Goal: Communication & Community: Answer question/provide support

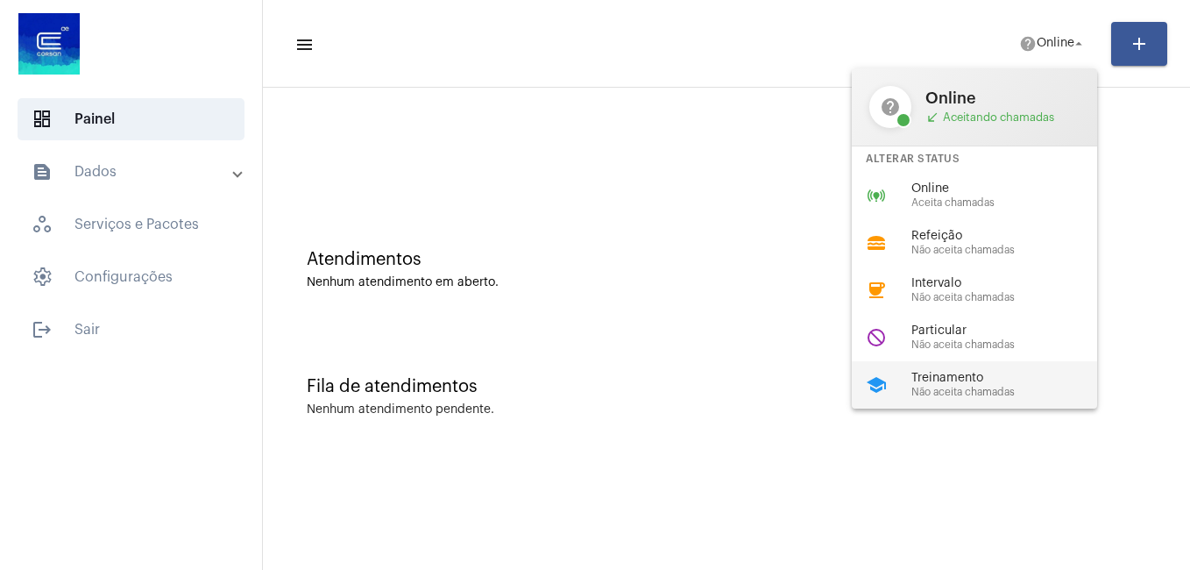
click at [956, 376] on span "Treinamento" at bounding box center [1011, 378] width 200 height 13
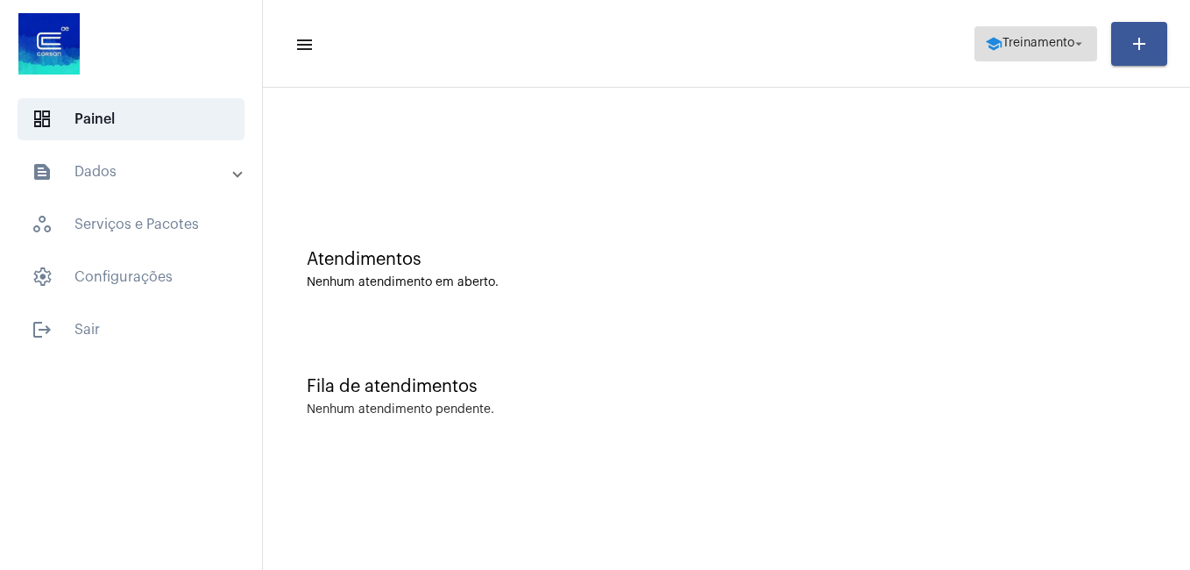
click at [1021, 38] on span "school Treinamento arrow_drop_down" at bounding box center [1036, 43] width 102 height 32
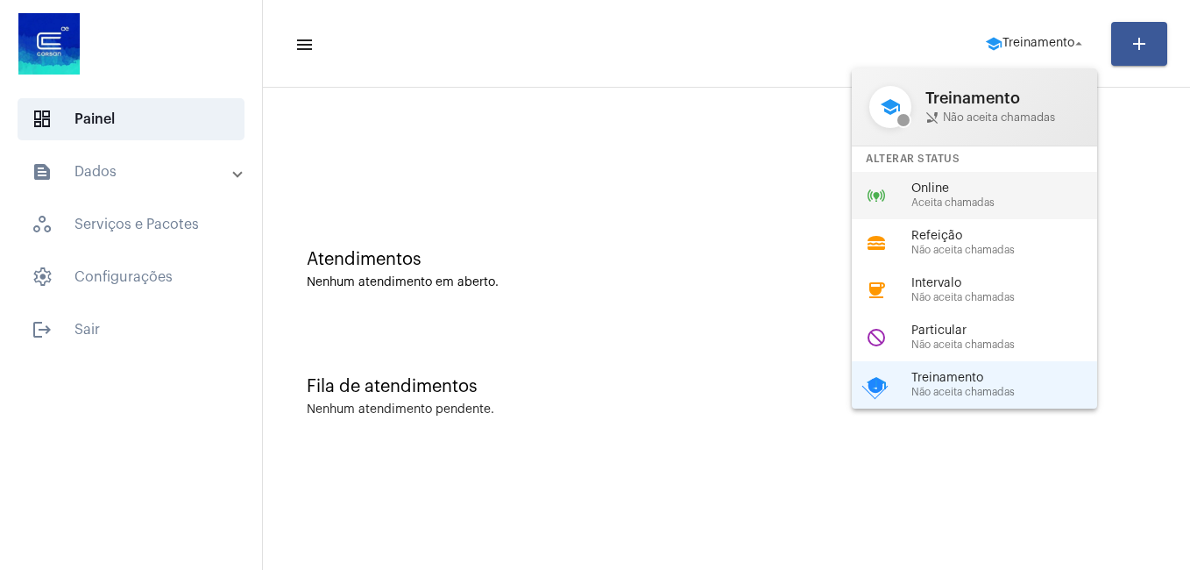
click at [948, 197] on span "Aceita chamadas" at bounding box center [1011, 202] width 200 height 11
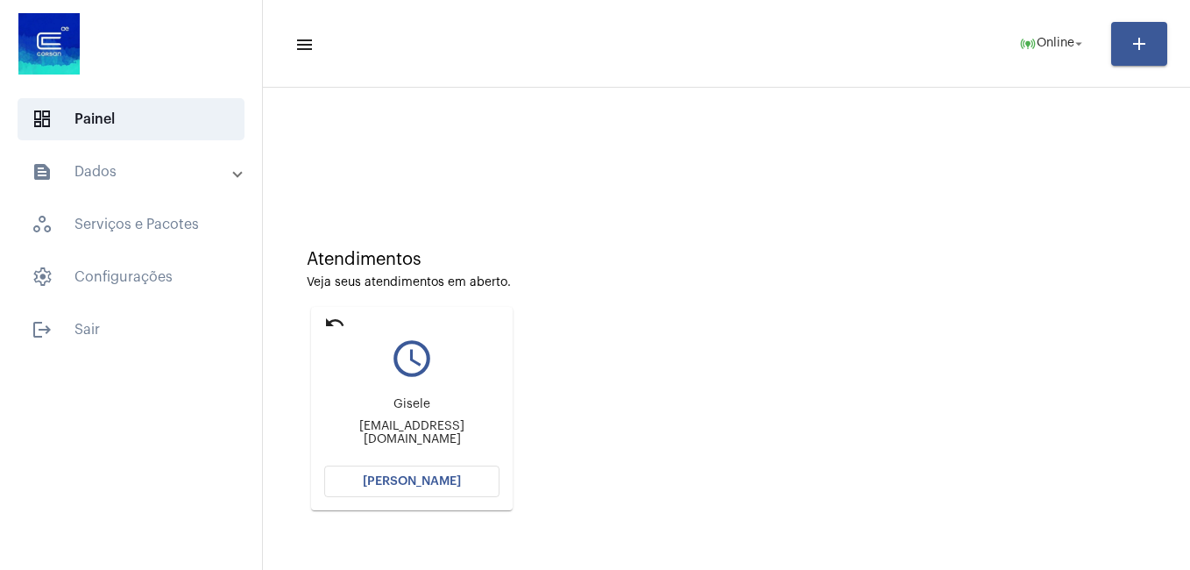
click at [394, 478] on span "[PERSON_NAME]" at bounding box center [412, 481] width 98 height 12
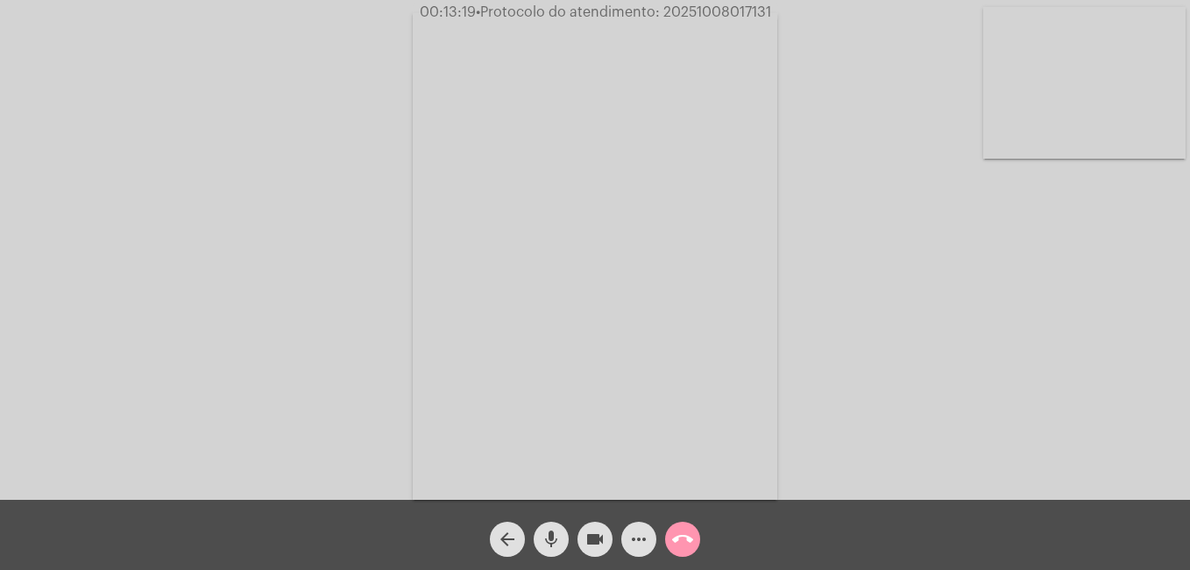
click at [553, 541] on mat-icon "mic" at bounding box center [551, 538] width 21 height 21
click at [596, 545] on mat-icon "videocam" at bounding box center [594, 538] width 21 height 21
click at [580, 541] on button "videocam_off" at bounding box center [594, 538] width 35 height 35
drag, startPoint x: 549, startPoint y: 539, endPoint x: 540, endPoint y: 542, distance: 10.3
click at [543, 541] on mat-icon "mic_off" at bounding box center [551, 538] width 21 height 21
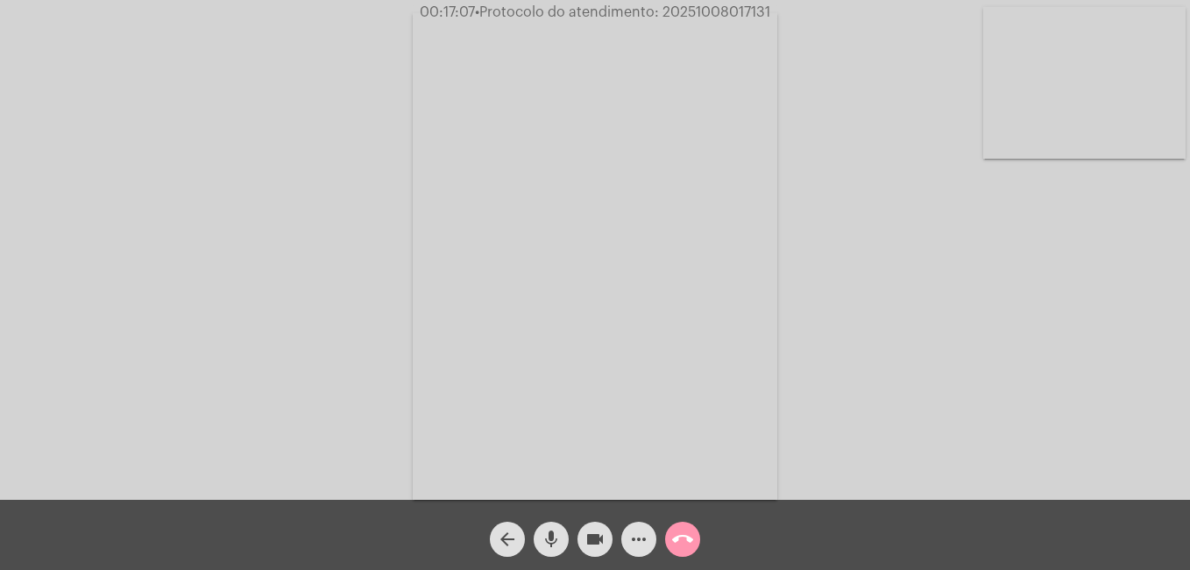
click at [643, 534] on mat-icon "more_horiz" at bounding box center [638, 538] width 21 height 21
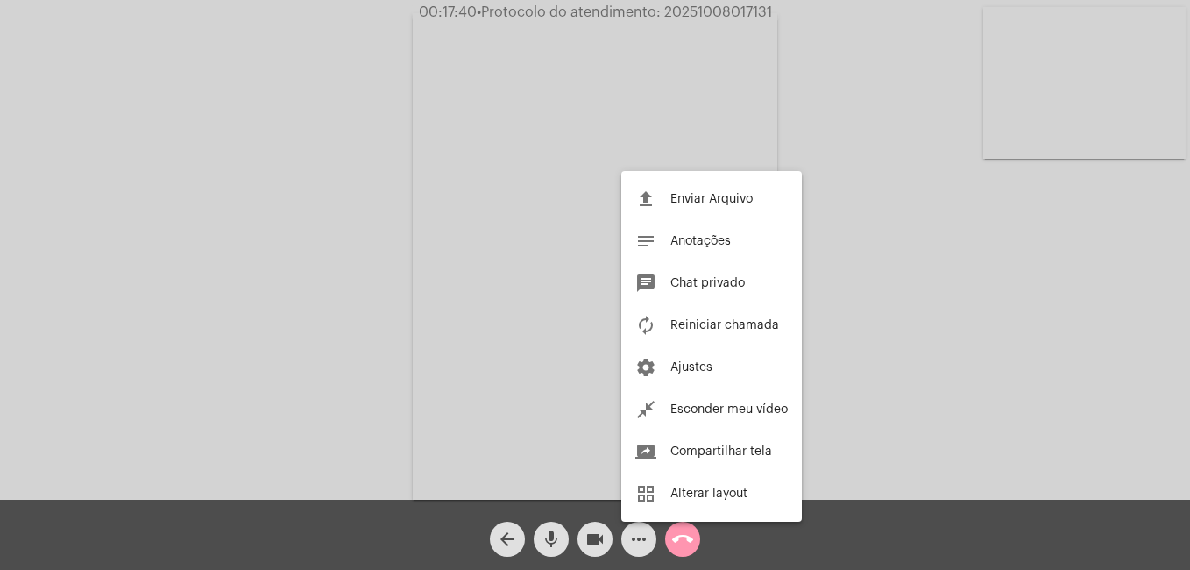
click at [544, 335] on div at bounding box center [595, 285] width 1190 height 570
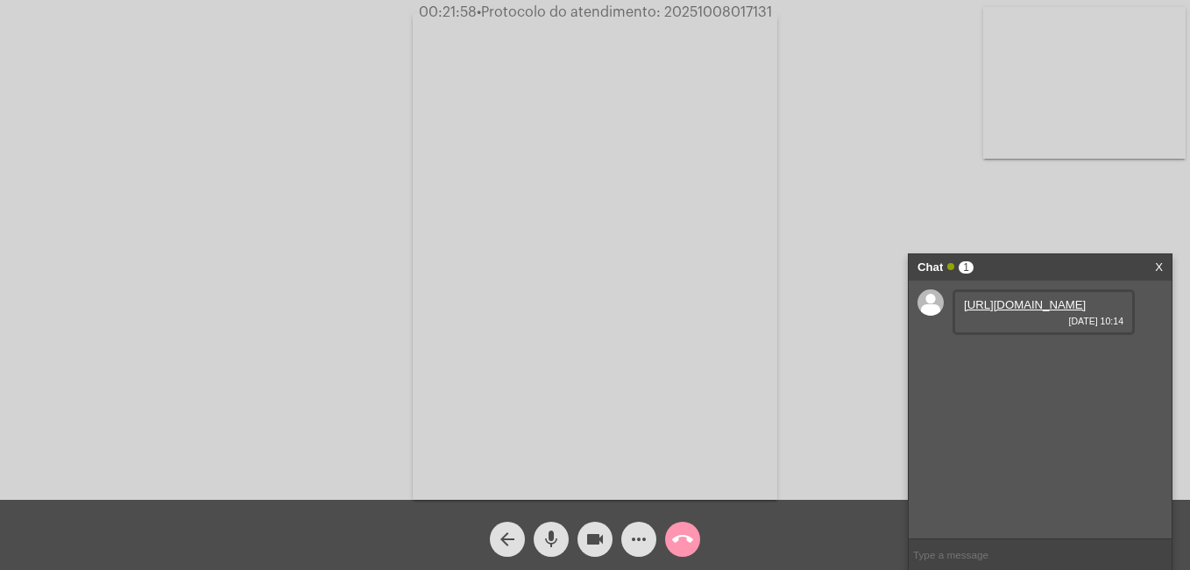
click at [1015, 311] on link "[URL][DOMAIN_NAME]" at bounding box center [1025, 304] width 122 height 13
click at [1033, 361] on link "[URL][DOMAIN_NAME]" at bounding box center [1025, 354] width 122 height 13
drag, startPoint x: 663, startPoint y: 13, endPoint x: 780, endPoint y: 14, distance: 116.5
click at [780, 14] on span "00:26:04 • Protocolo do atendimento: 20251008017131" at bounding box center [595, 13] width 372 height 18
click at [953, 556] on input "text" at bounding box center [1040, 554] width 263 height 31
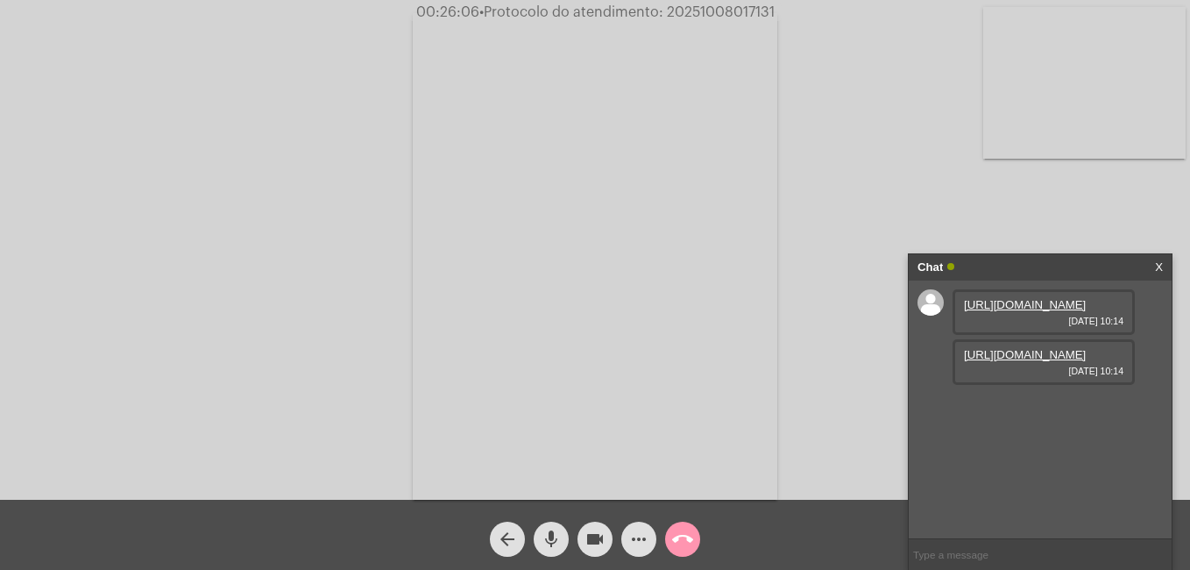
paste input "20251008017131"
type input "20251008017131"
drag, startPoint x: 664, startPoint y: 10, endPoint x: 773, endPoint y: 11, distance: 108.7
click at [773, 11] on span "• Protocolo do atendimento: 20251008017131" at bounding box center [625, 12] width 295 height 14
drag, startPoint x: 867, startPoint y: 53, endPoint x: 275, endPoint y: 144, distance: 598.3
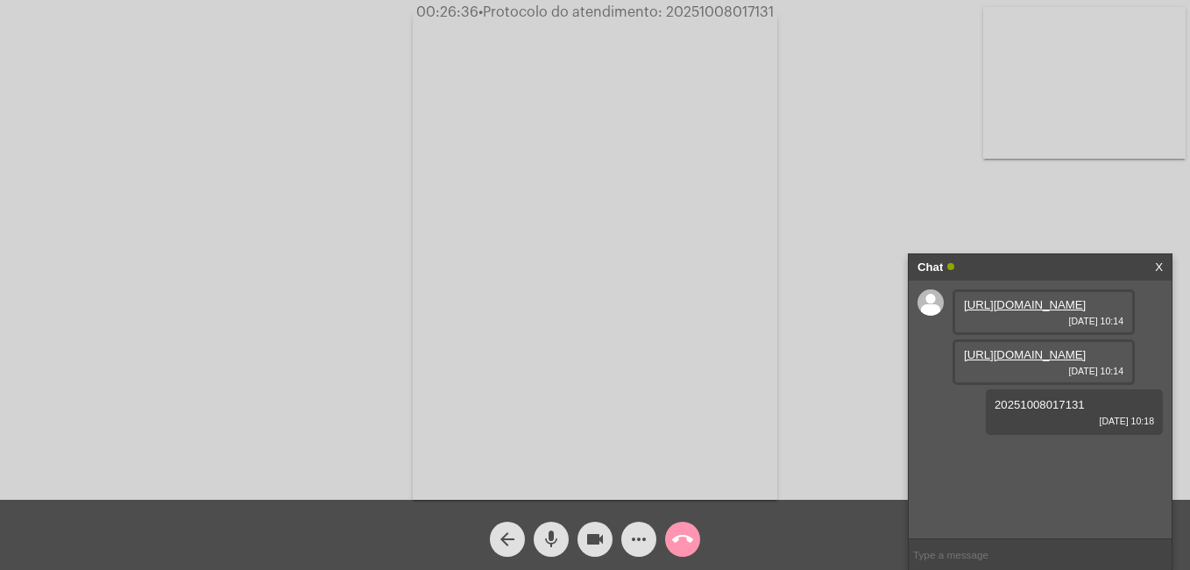
click at [275, 144] on div "Acessando Câmera e Microfone..." at bounding box center [595, 253] width 1186 height 499
click at [460, 526] on div "arrow_back mic videocam more_horiz call_end" at bounding box center [595, 534] width 1190 height 70
click at [598, 534] on mat-icon "videocam" at bounding box center [594, 538] width 21 height 21
click at [632, 537] on mat-icon "more_horiz" at bounding box center [638, 538] width 21 height 21
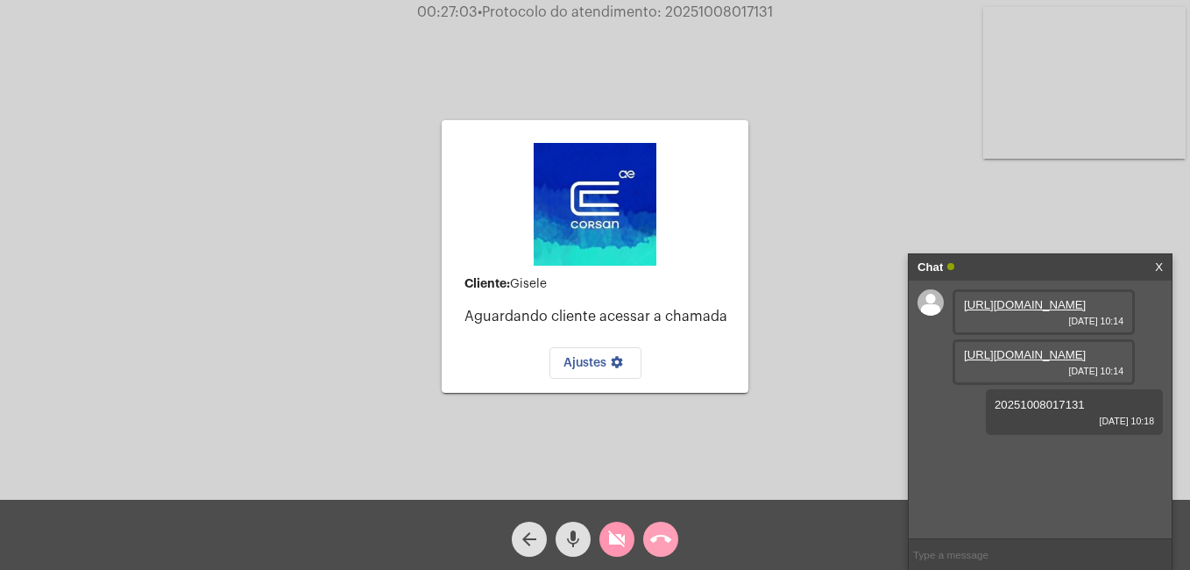
click at [662, 541] on mat-icon "call_end" at bounding box center [660, 538] width 21 height 21
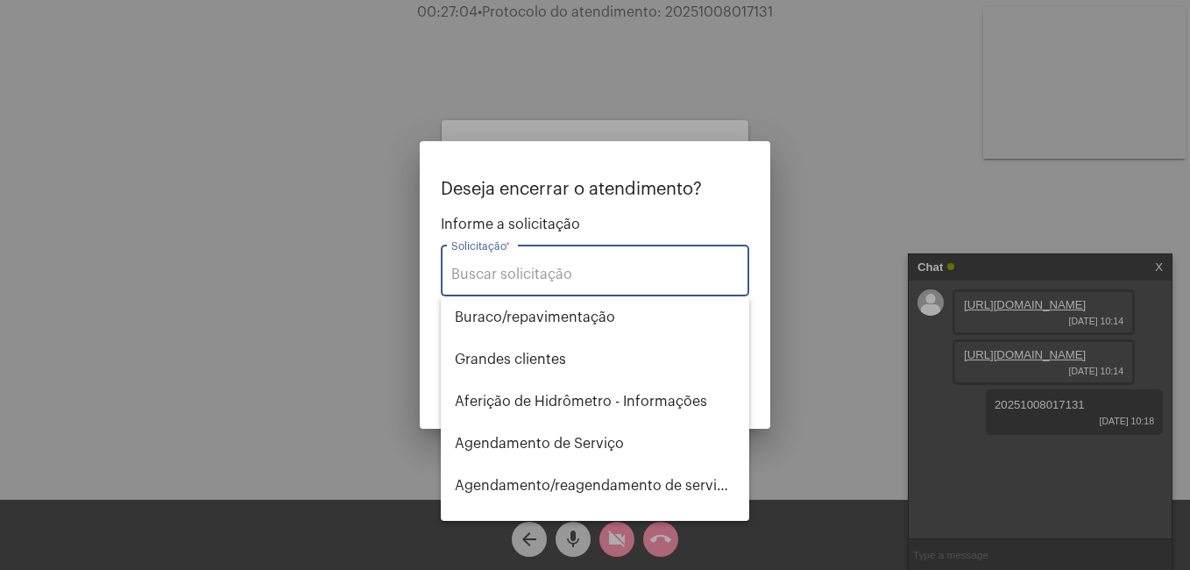
click at [516, 267] on input "Solicitação *" at bounding box center [594, 274] width 287 height 16
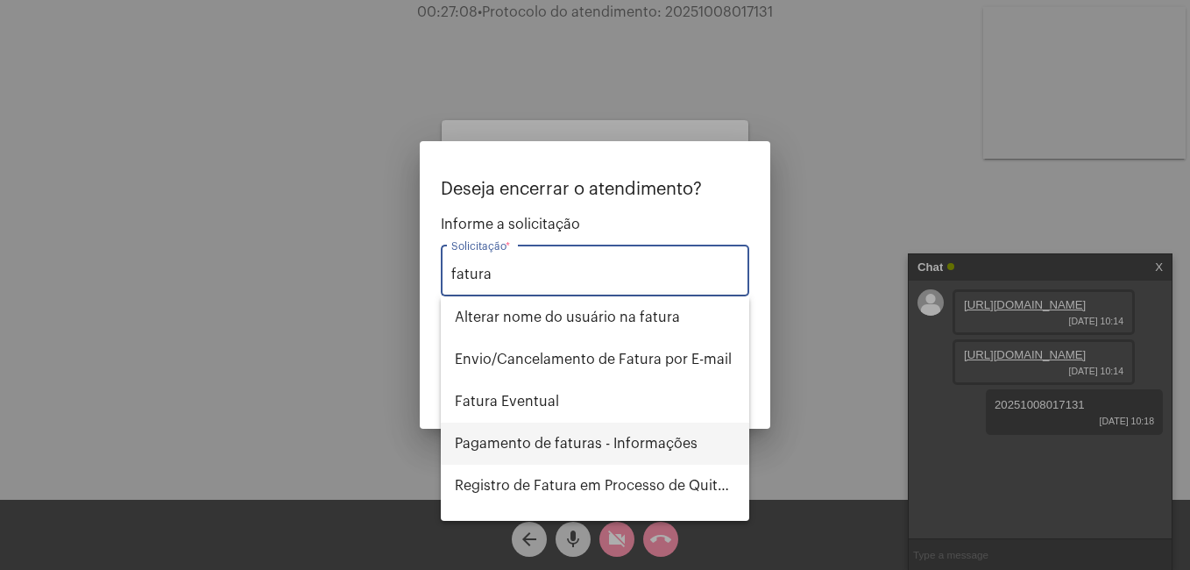
click at [539, 447] on span "Pagamento de faturas - Informações" at bounding box center [595, 443] width 280 height 42
type input "Pagamento de faturas - Informações"
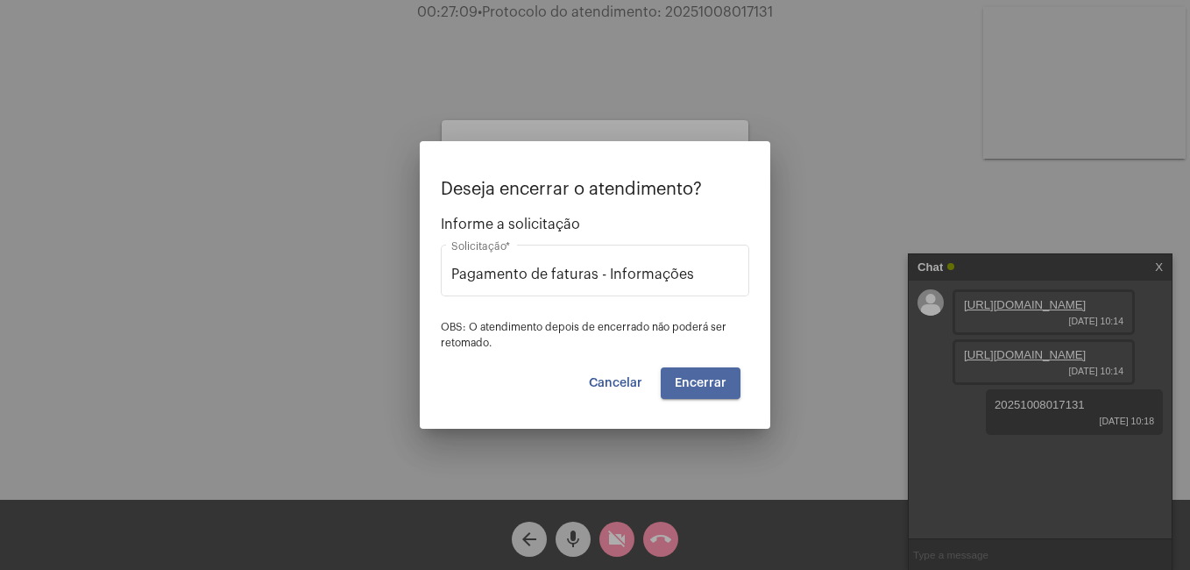
click at [717, 383] on span "Encerrar" at bounding box center [701, 383] width 52 height 12
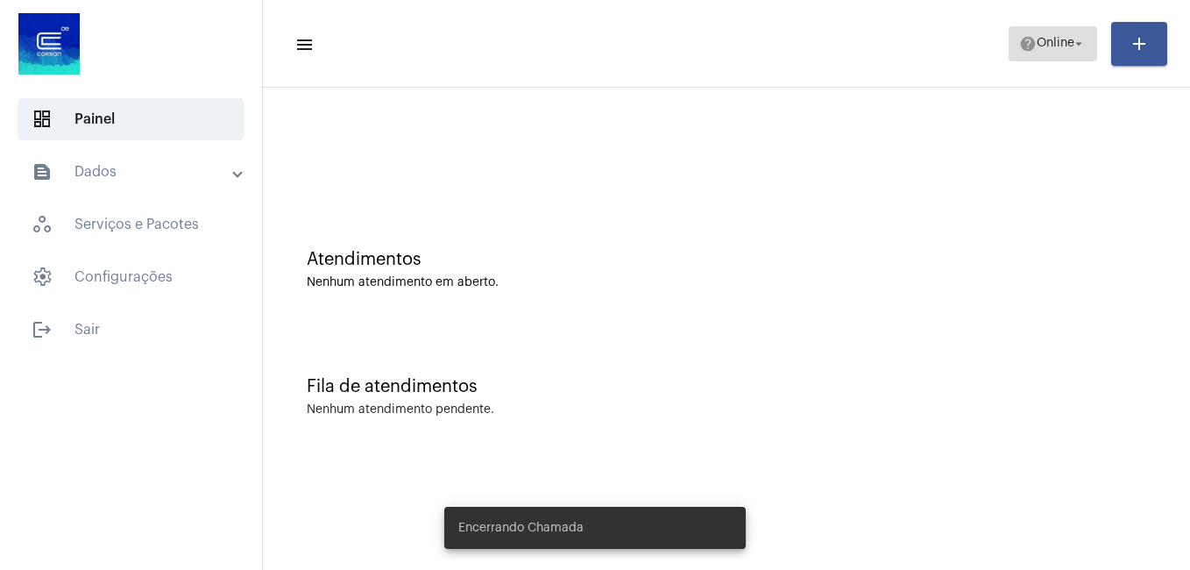
click at [1046, 46] on span "Online" at bounding box center [1056, 44] width 38 height 12
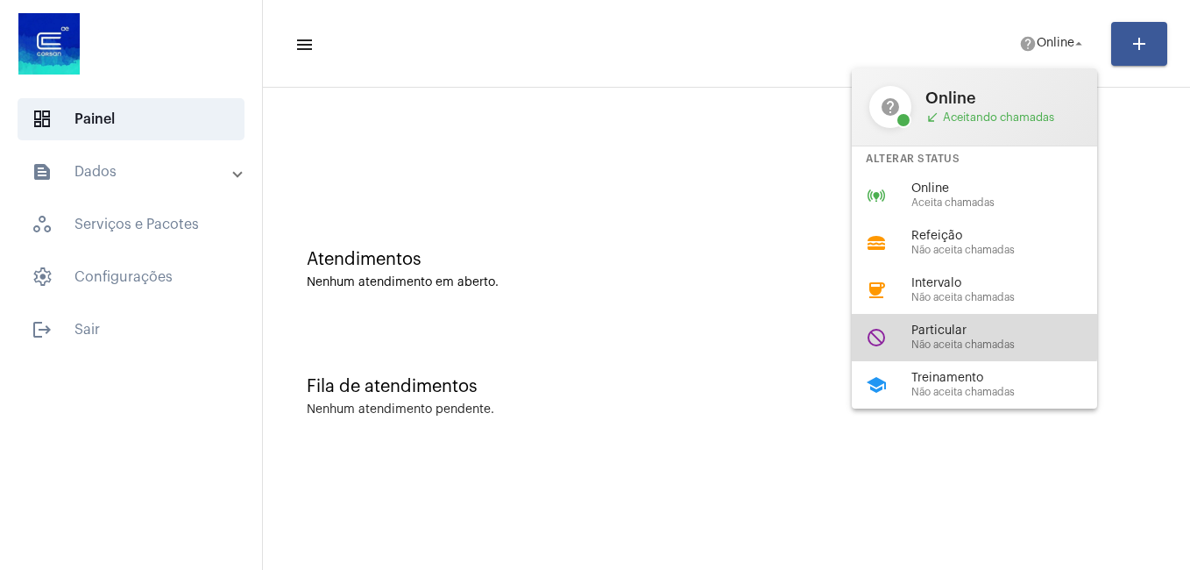
click at [943, 336] on span "Particular" at bounding box center [1011, 330] width 200 height 13
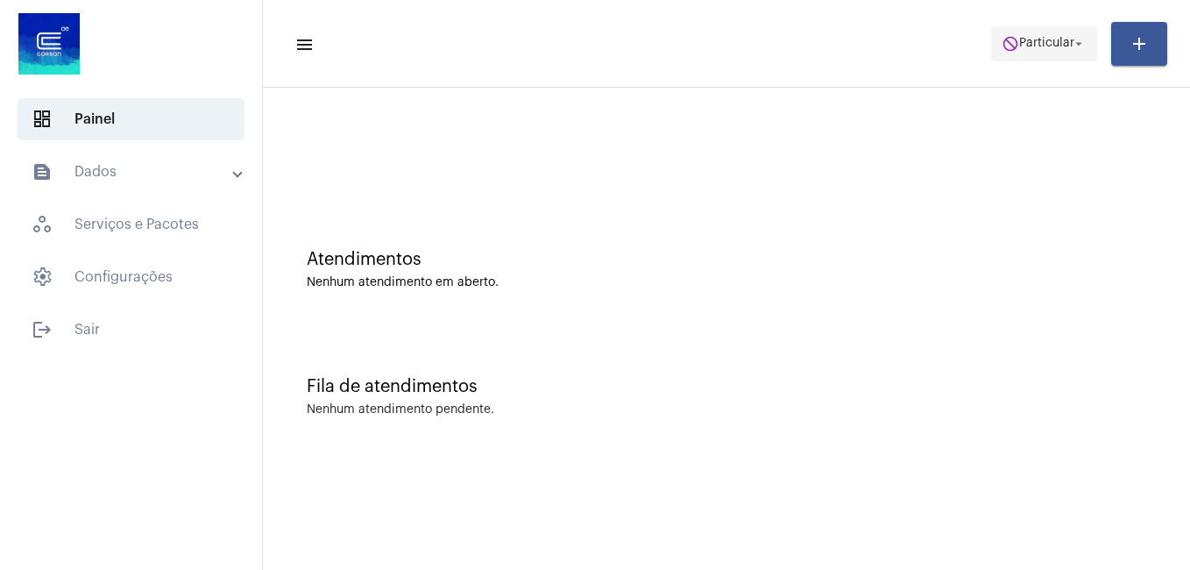
click at [1029, 32] on span "do_not_disturb Particular arrow_drop_down" at bounding box center [1044, 43] width 85 height 32
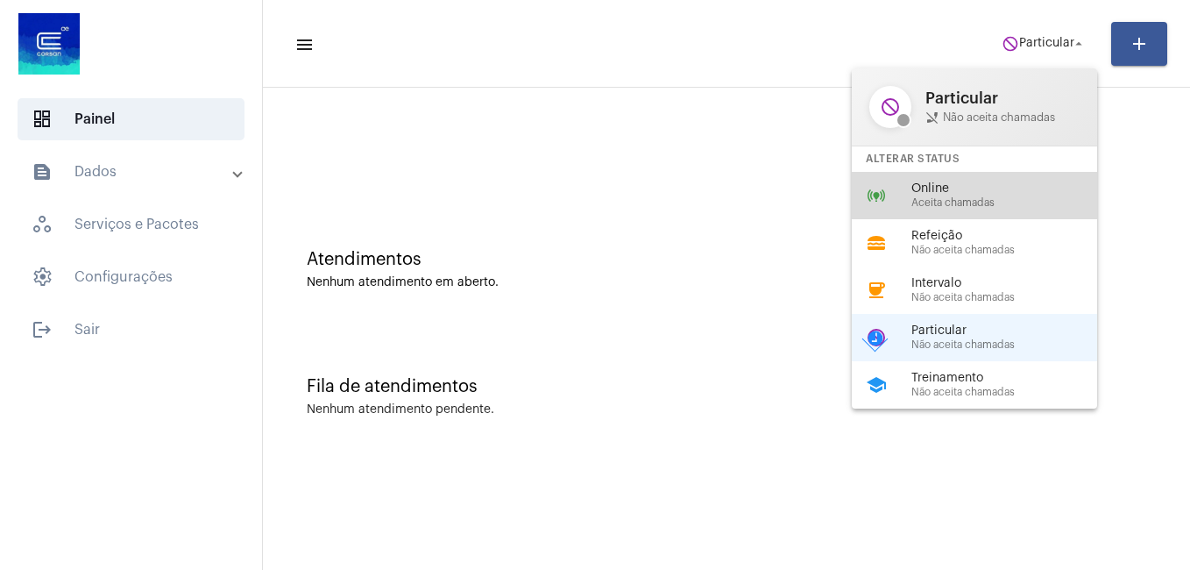
click at [966, 195] on span "Online" at bounding box center [1011, 188] width 200 height 13
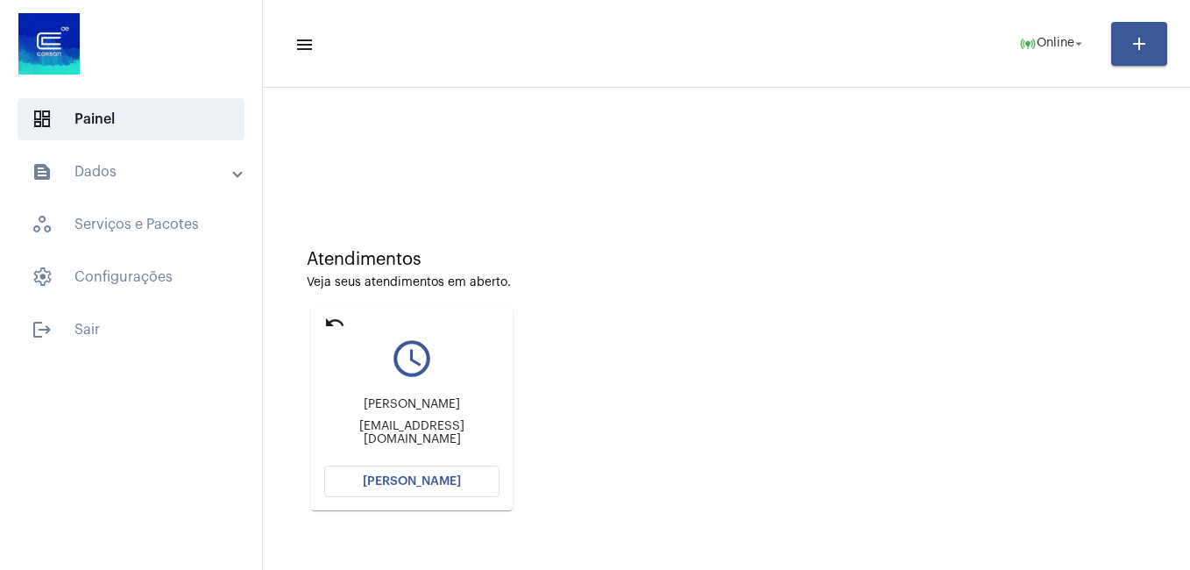
click at [386, 491] on button "[PERSON_NAME]" at bounding box center [411, 481] width 175 height 32
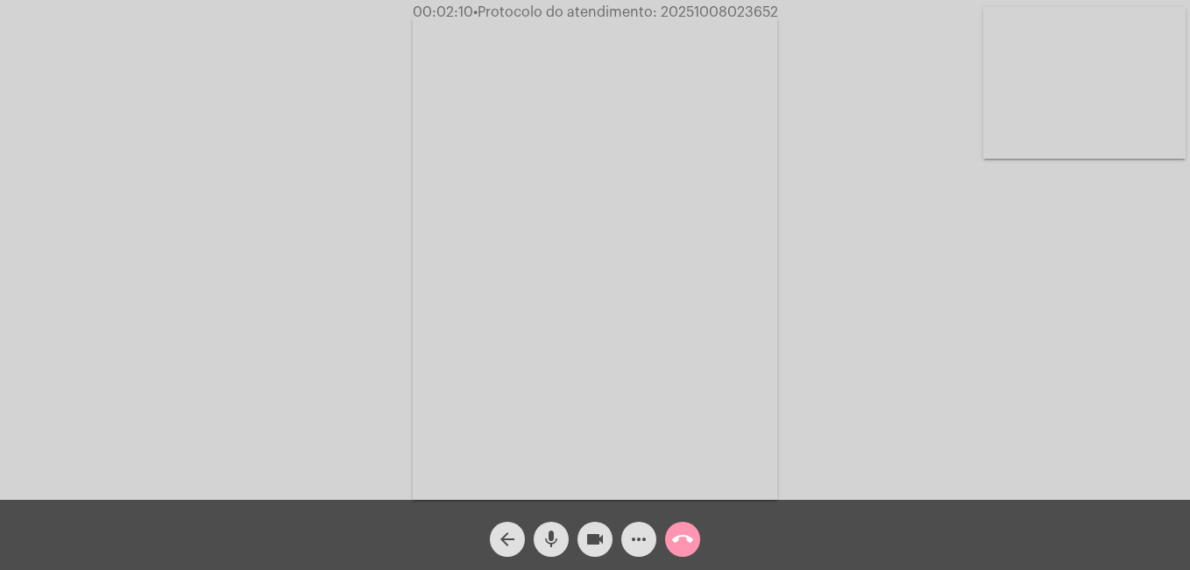
drag, startPoint x: 667, startPoint y: 11, endPoint x: 790, endPoint y: 20, distance: 123.9
click at [790, 20] on app-call "00:02:10 • Protocolo do atendimento: 20251008023652 Acessando Câmera e Microfon…" at bounding box center [595, 285] width 1190 height 570
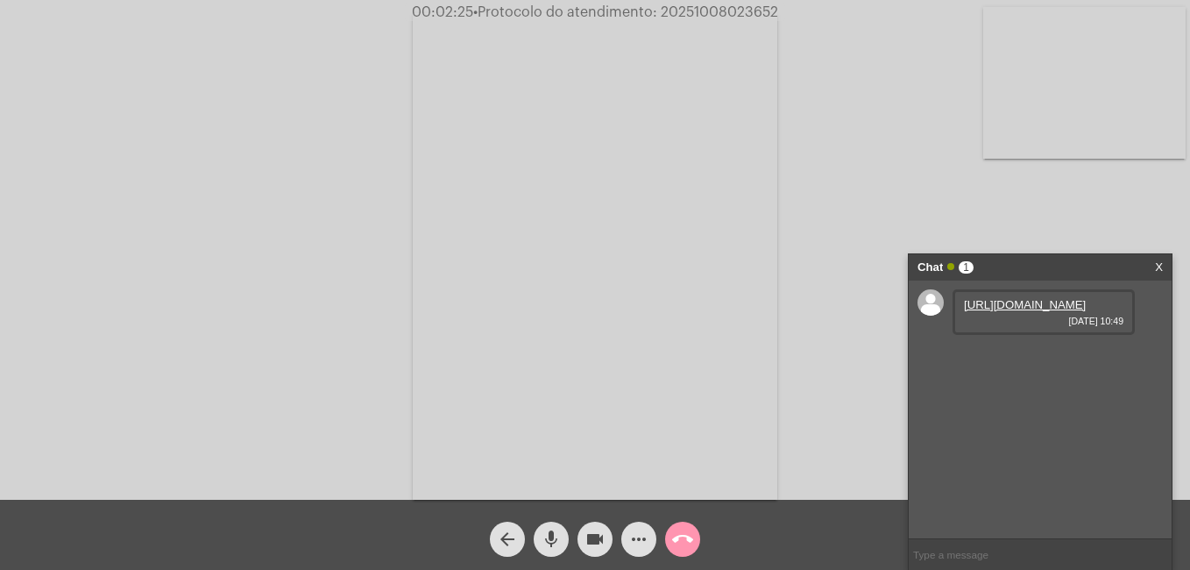
click at [1031, 311] on link "[URL][DOMAIN_NAME]" at bounding box center [1025, 304] width 122 height 13
click at [961, 553] on input "text" at bounding box center [1040, 554] width 263 height 31
paste input "20251008023652"
type input "20251008023652"
click at [641, 537] on mat-icon "more_horiz" at bounding box center [638, 538] width 21 height 21
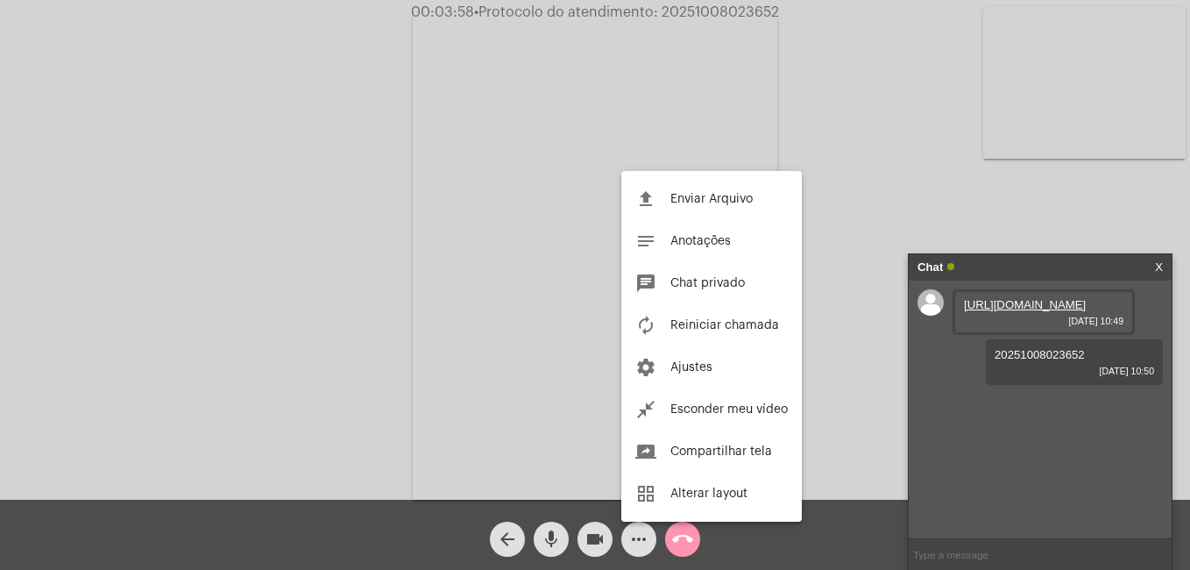
click at [598, 539] on div at bounding box center [595, 285] width 1190 height 570
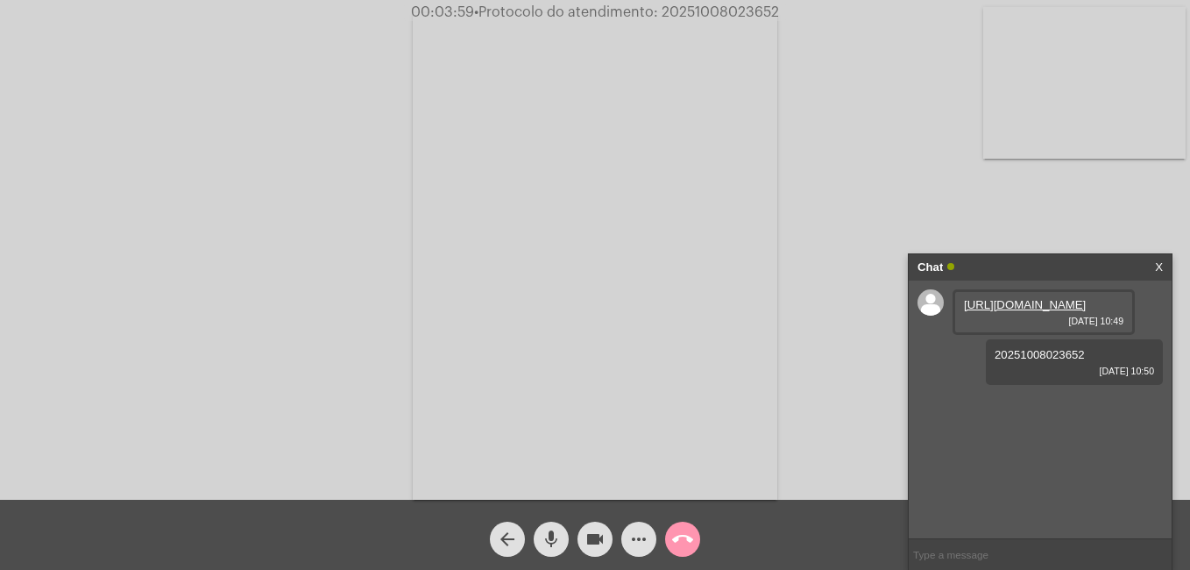
click at [676, 541] on mat-icon "call_end" at bounding box center [682, 538] width 21 height 21
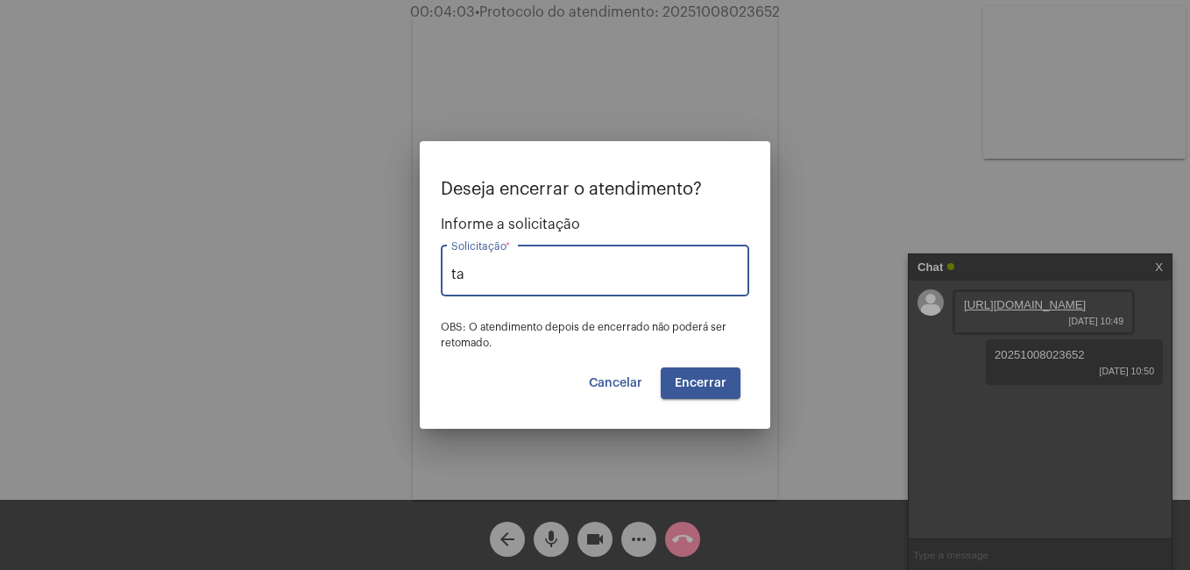
type input "t"
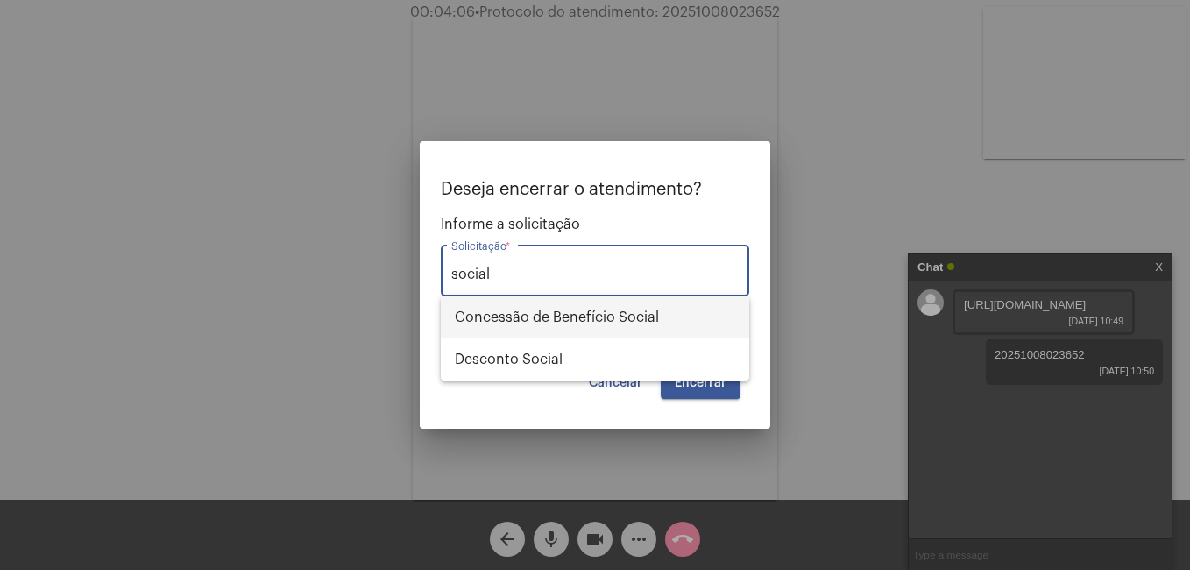
click at [525, 315] on span "Concessão de Benefício Social" at bounding box center [595, 317] width 280 height 42
type input "Concessão de Benefício Social"
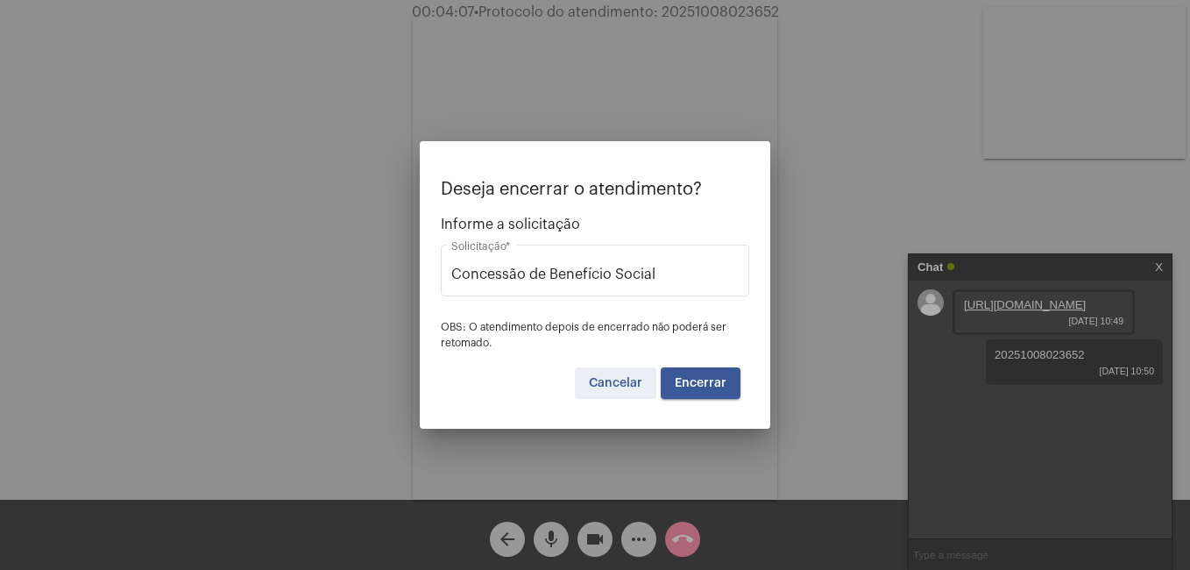
click at [654, 376] on button "Cancelar" at bounding box center [615, 383] width 81 height 32
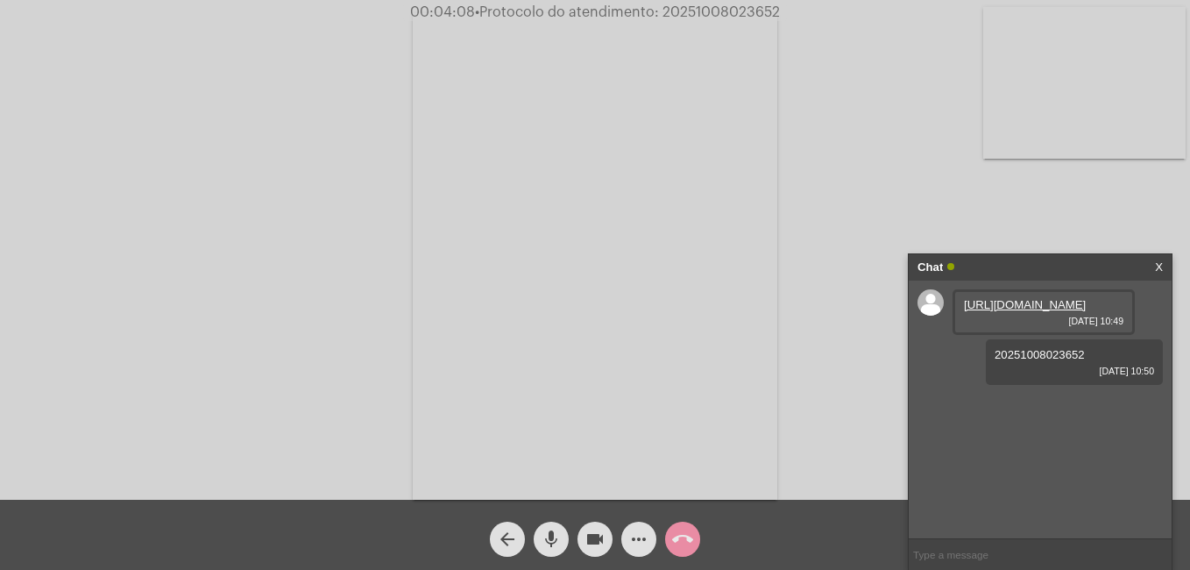
click at [678, 531] on mat-icon "call_end" at bounding box center [682, 538] width 21 height 21
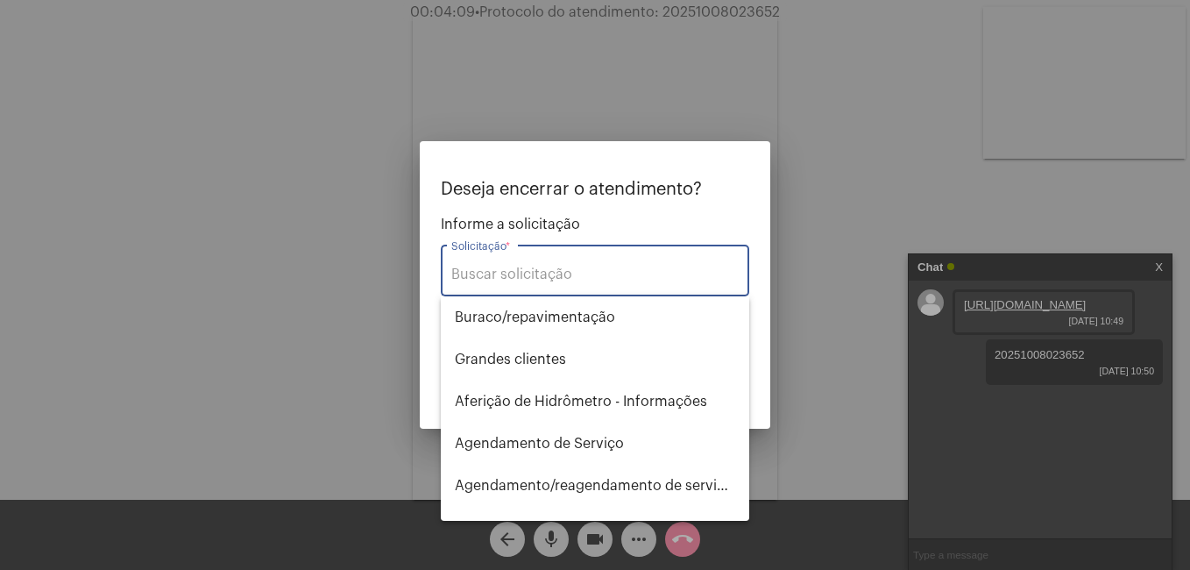
click at [528, 267] on input "Solicitação *" at bounding box center [594, 274] width 287 height 16
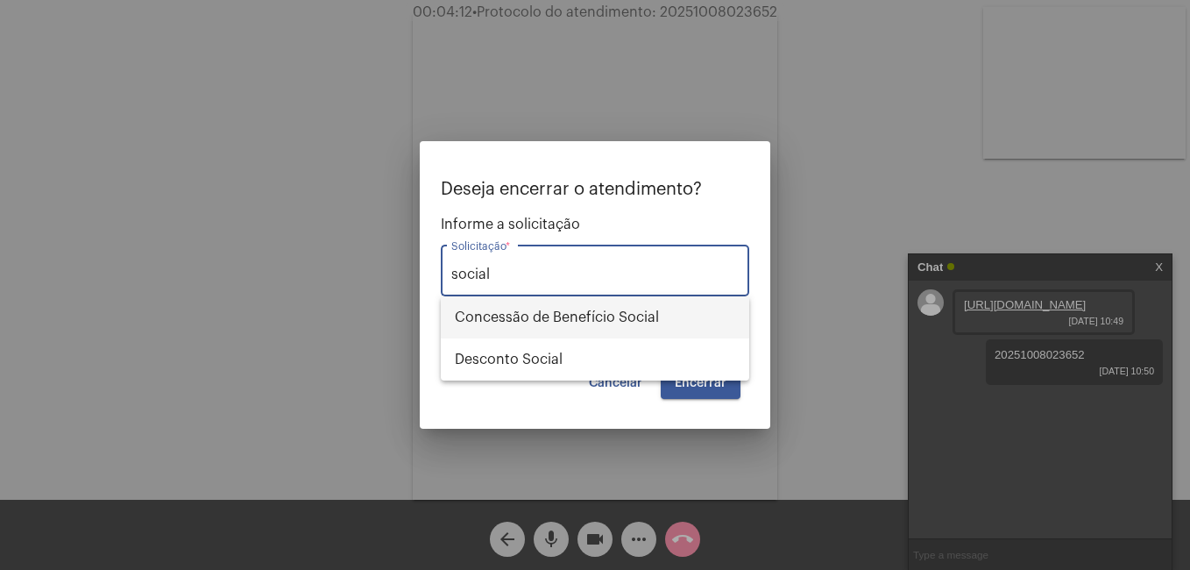
click at [520, 313] on span "Concessão de Benefício Social" at bounding box center [595, 317] width 280 height 42
type input "Concessão de Benefício Social"
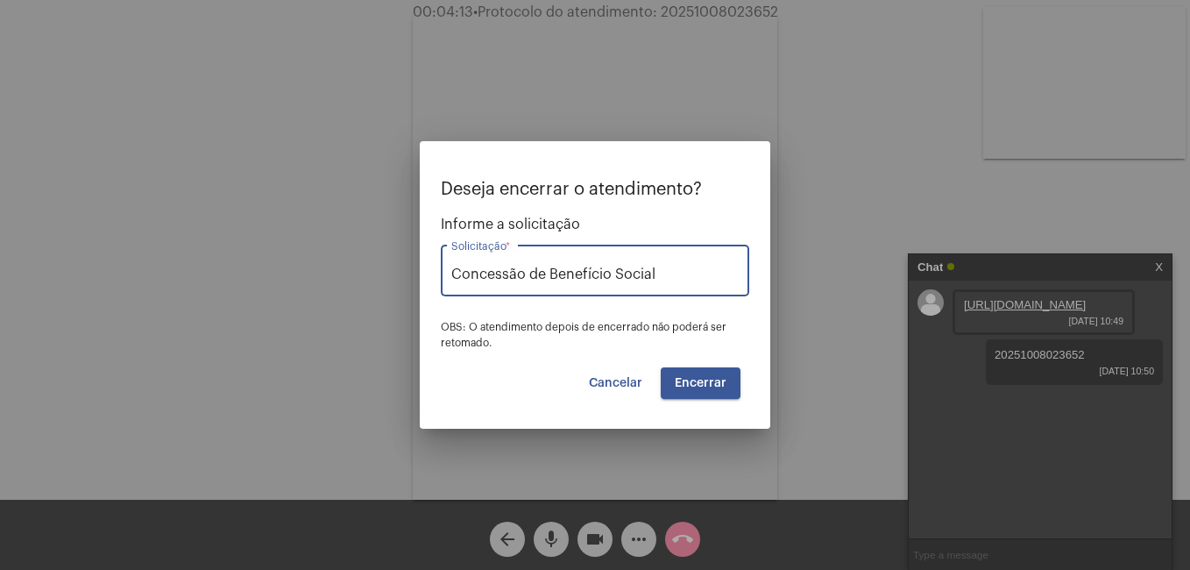
click at [701, 376] on button "Encerrar" at bounding box center [701, 383] width 80 height 32
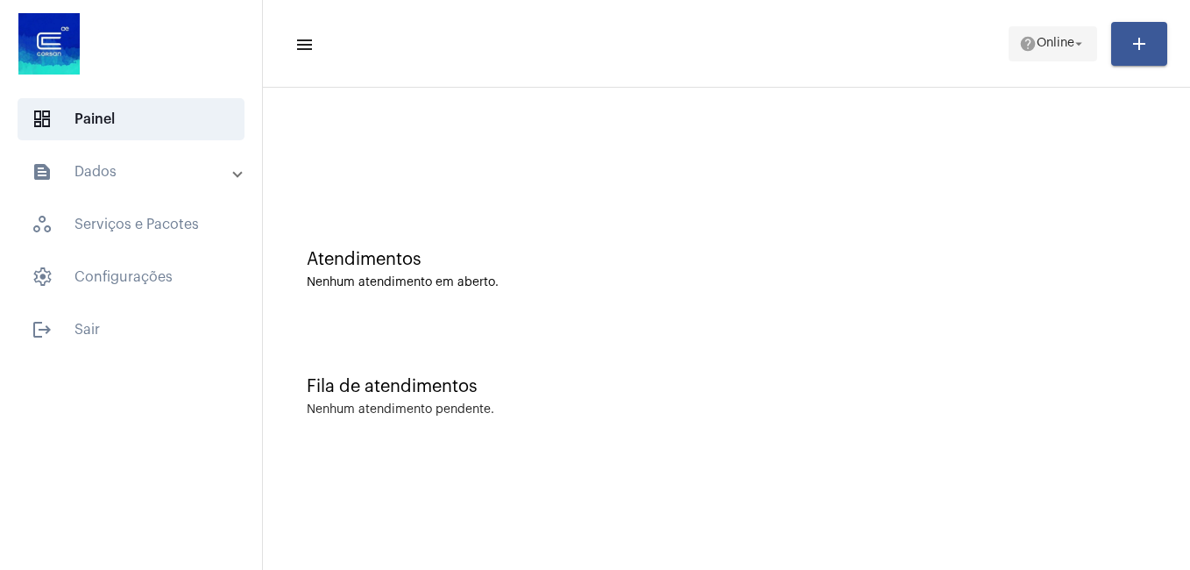
click at [1037, 38] on span "Online" at bounding box center [1056, 44] width 38 height 12
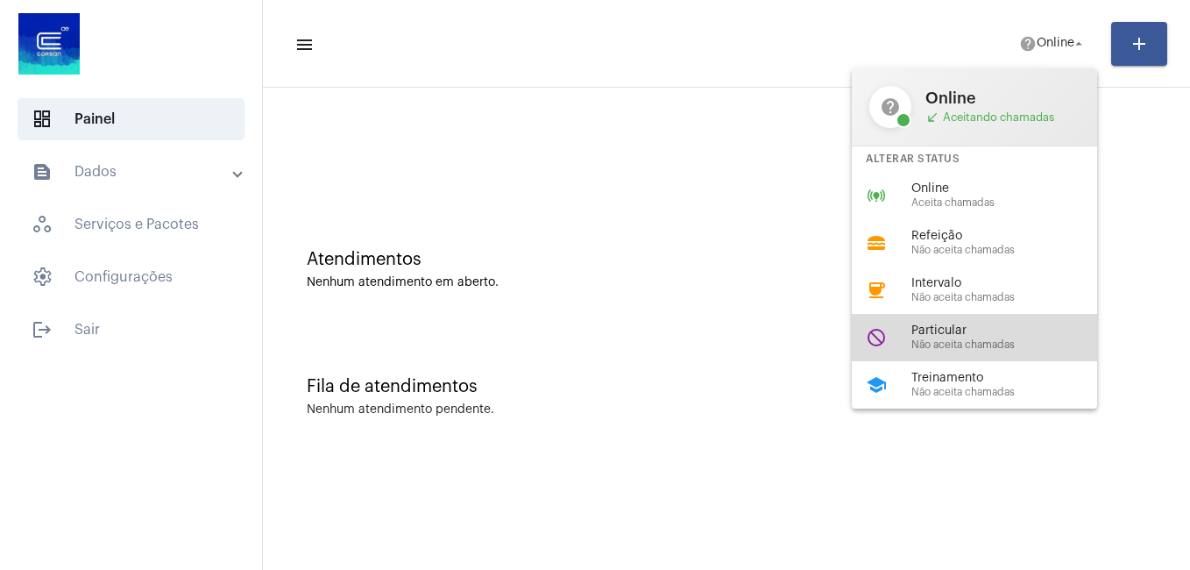
click at [940, 334] on span "Particular" at bounding box center [1011, 330] width 200 height 13
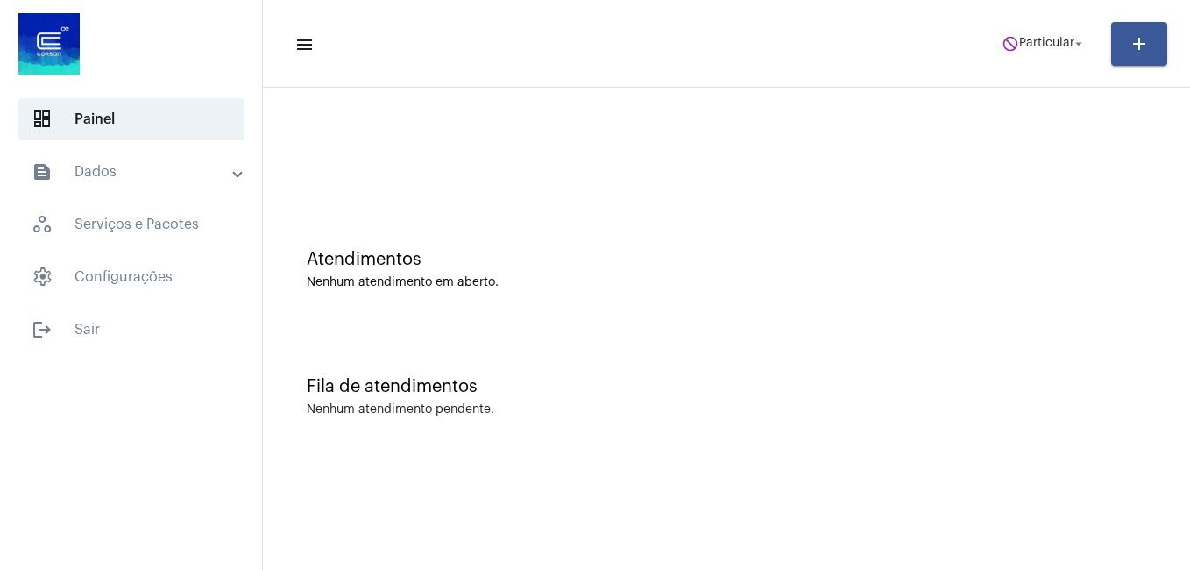
click at [540, 241] on div "Atendimentos Nenhum atendimento em aberto." at bounding box center [727, 260] width 910 height 127
click at [1023, 50] on span "do_not_disturb Particular arrow_drop_down" at bounding box center [1044, 43] width 85 height 32
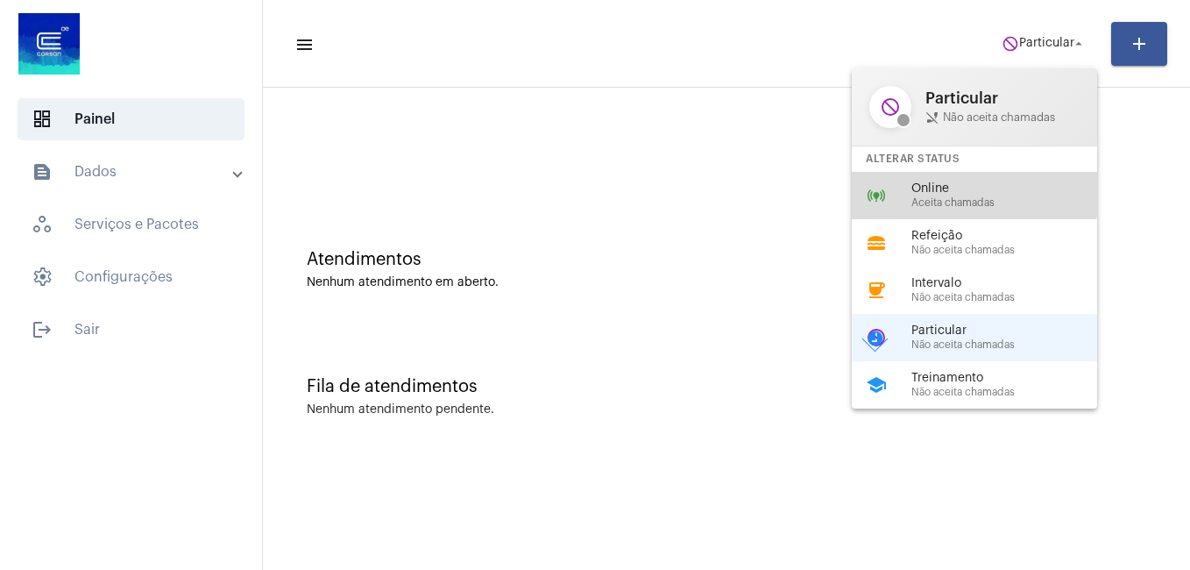
click at [954, 182] on span "Online" at bounding box center [1011, 188] width 200 height 13
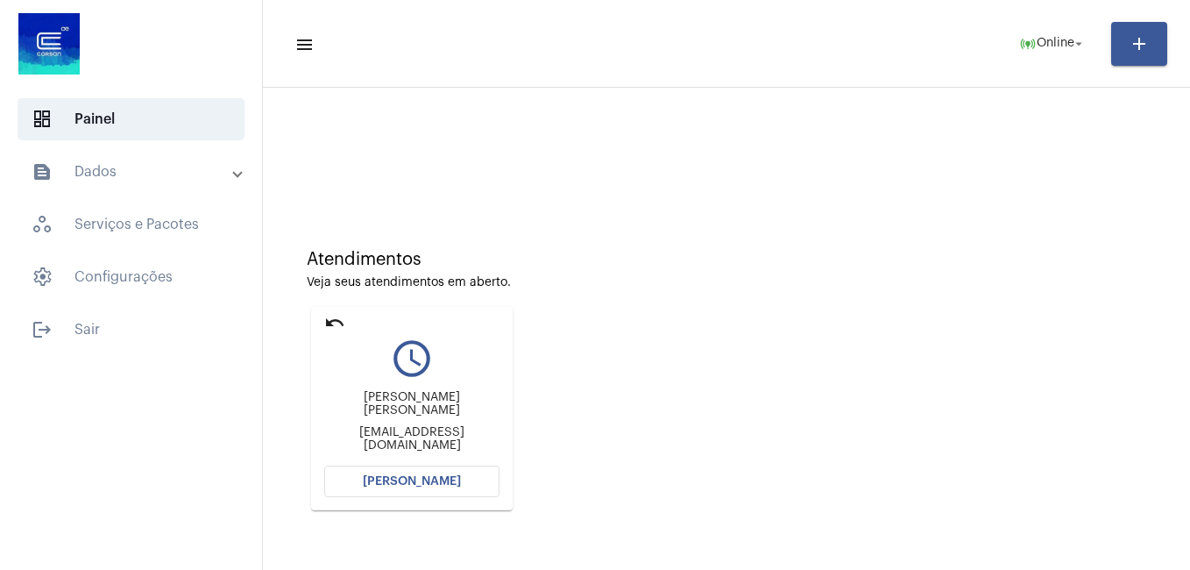
click at [324, 322] on mat-icon "undo" at bounding box center [334, 322] width 21 height 21
click at [334, 321] on mat-icon "undo" at bounding box center [334, 322] width 21 height 21
click at [370, 474] on button "[PERSON_NAME]" at bounding box center [411, 481] width 175 height 32
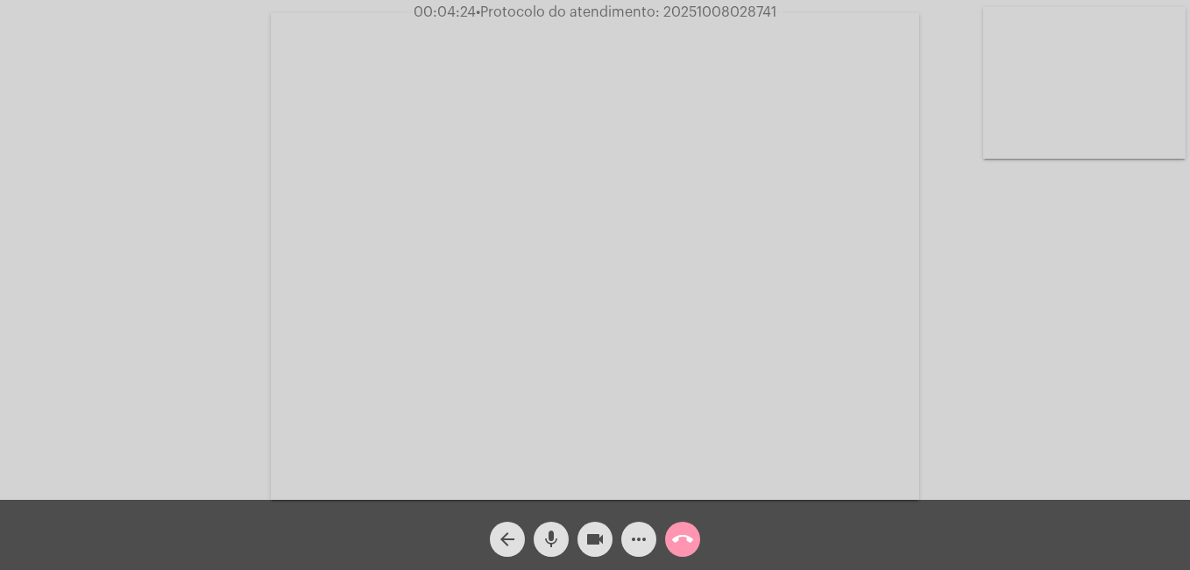
click at [543, 544] on mat-icon "mic" at bounding box center [551, 538] width 21 height 21
click at [599, 543] on mat-icon "videocam" at bounding box center [594, 538] width 21 height 21
click at [555, 528] on span "mic_off" at bounding box center [551, 538] width 21 height 35
click at [601, 541] on mat-icon "videocam_off" at bounding box center [594, 538] width 21 height 21
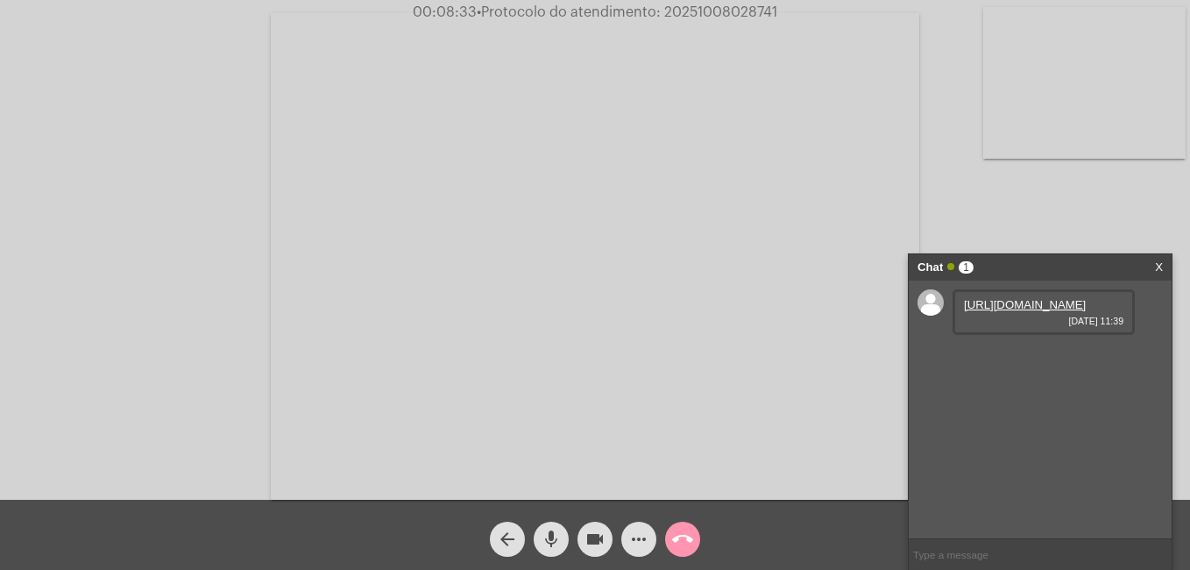
click at [1025, 311] on link "[URL][DOMAIN_NAME]" at bounding box center [1025, 304] width 122 height 13
click at [550, 538] on mat-icon "mic" at bounding box center [551, 538] width 21 height 21
click at [597, 544] on mat-icon "videocam" at bounding box center [594, 538] width 21 height 21
click at [550, 544] on mat-icon "mic_off" at bounding box center [551, 538] width 21 height 21
click at [550, 545] on mat-icon "mic" at bounding box center [551, 538] width 21 height 21
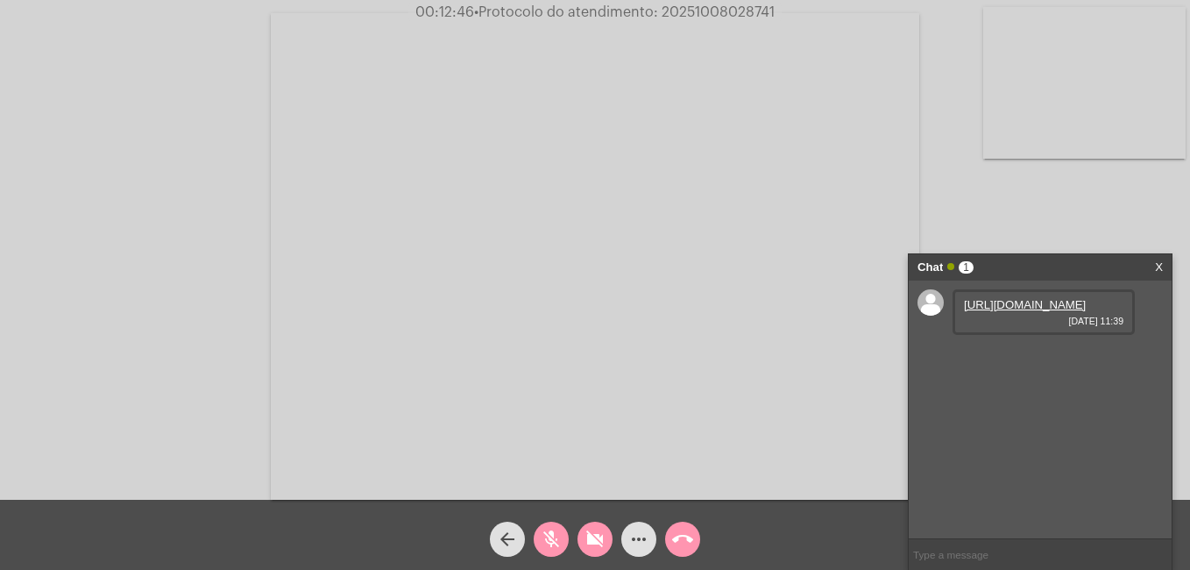
click at [551, 528] on mat-icon "mic_off" at bounding box center [551, 538] width 21 height 21
click at [587, 541] on mat-icon "videocam_off" at bounding box center [594, 538] width 21 height 21
click at [958, 218] on div "Acessando Câmera e Microfone..." at bounding box center [595, 253] width 1186 height 499
click at [597, 549] on mat-icon "videocam" at bounding box center [594, 538] width 21 height 21
click at [593, 544] on mat-icon "videocam_off" at bounding box center [594, 538] width 21 height 21
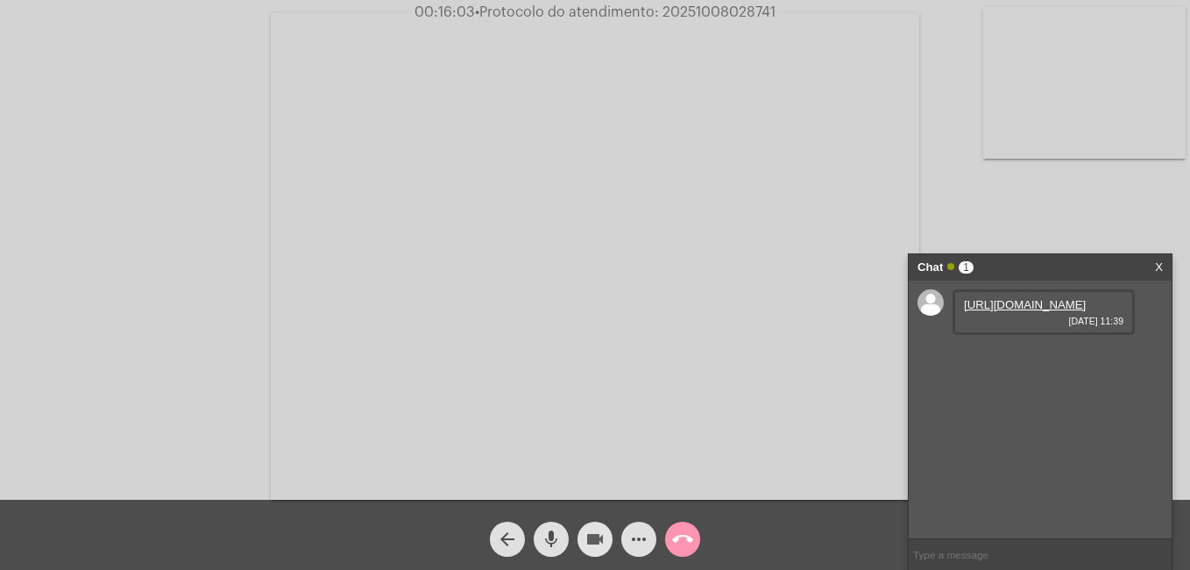
click at [593, 541] on mat-icon "videocam" at bounding box center [594, 538] width 21 height 21
click at [591, 538] on mat-icon "videocam_off" at bounding box center [594, 538] width 21 height 21
click at [986, 311] on link "[URL][DOMAIN_NAME]" at bounding box center [1025, 304] width 122 height 13
drag, startPoint x: 662, startPoint y: 11, endPoint x: 780, endPoint y: 14, distance: 118.3
click at [780, 14] on span "00:18:44 • Protocolo do atendimento: 20251008028741" at bounding box center [595, 13] width 374 height 18
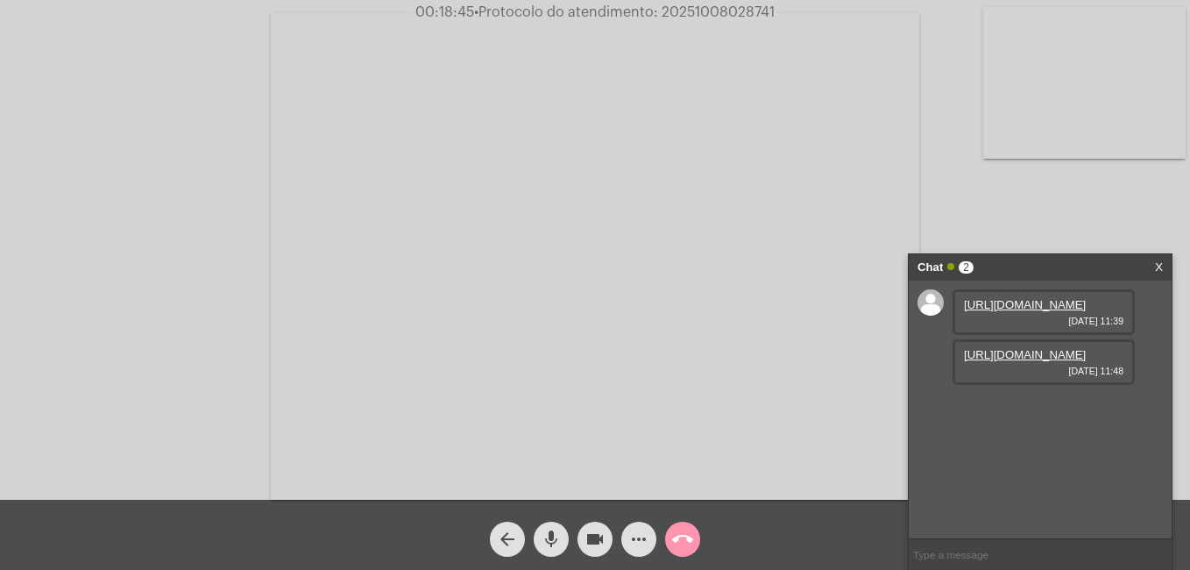
copy span "20251008028741"
click at [938, 548] on input "text" at bounding box center [1040, 554] width 263 height 31
paste input "20251008028741"
type input "20251008028741"
click at [603, 541] on mat-icon "videocam" at bounding box center [594, 538] width 21 height 21
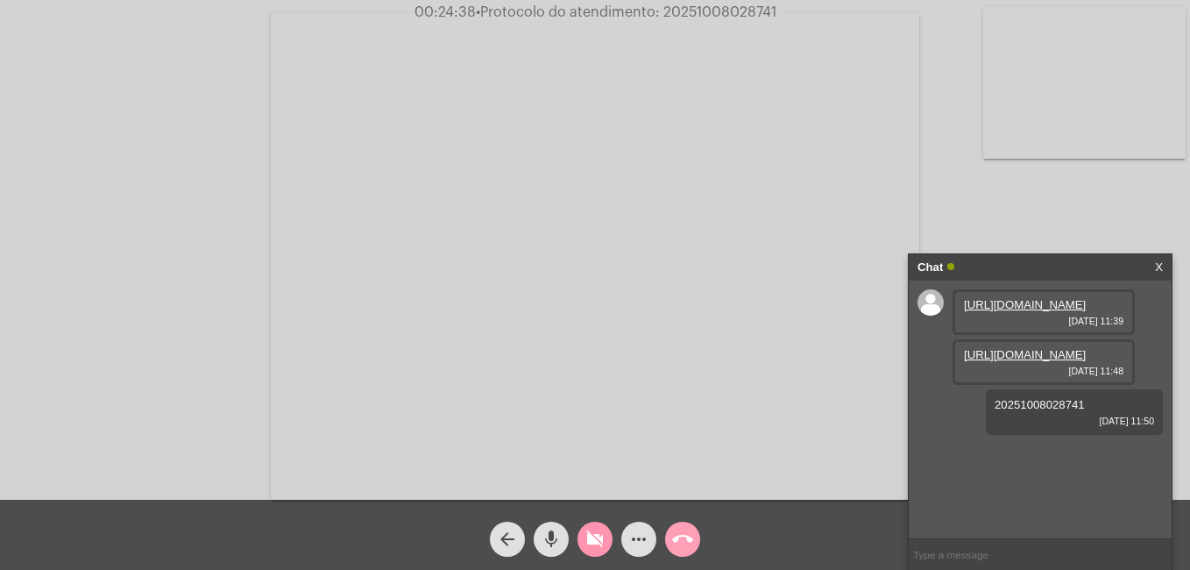
click at [677, 549] on mat-icon "call_end" at bounding box center [682, 538] width 21 height 21
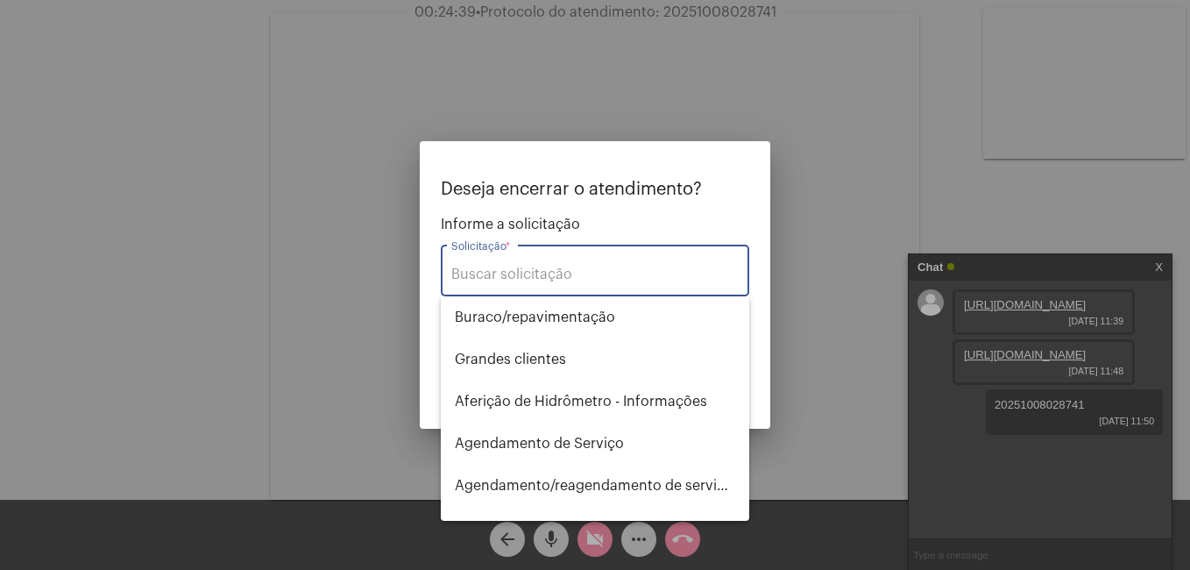
click at [491, 269] on input "Solicitação *" at bounding box center [594, 274] width 287 height 16
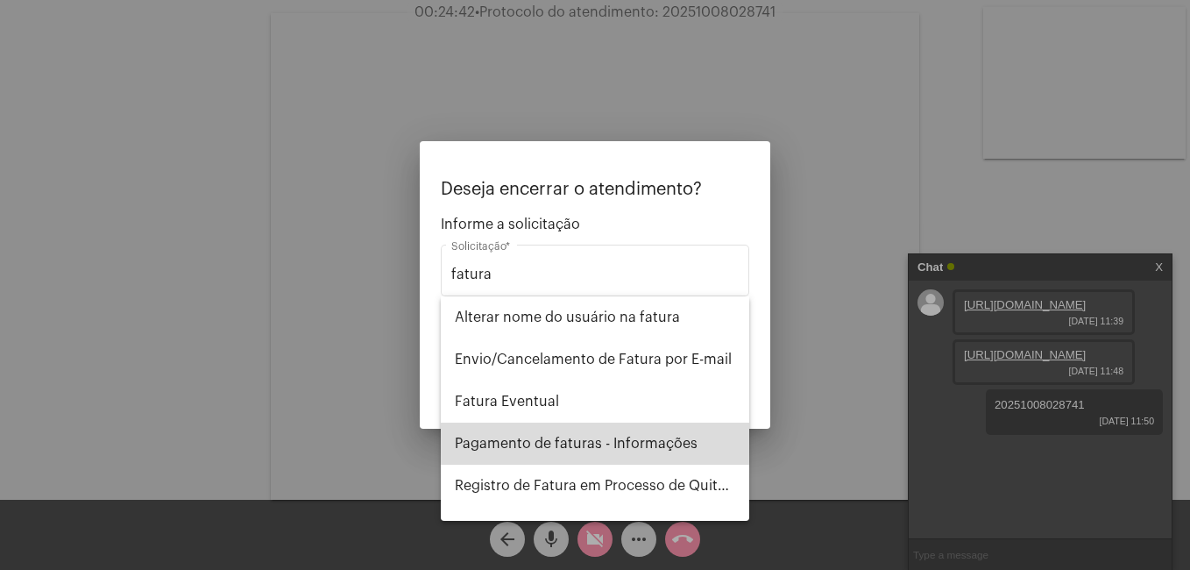
click at [606, 442] on span "Pagamento de faturas - Informações" at bounding box center [595, 443] width 280 height 42
type input "Pagamento de faturas - Informações"
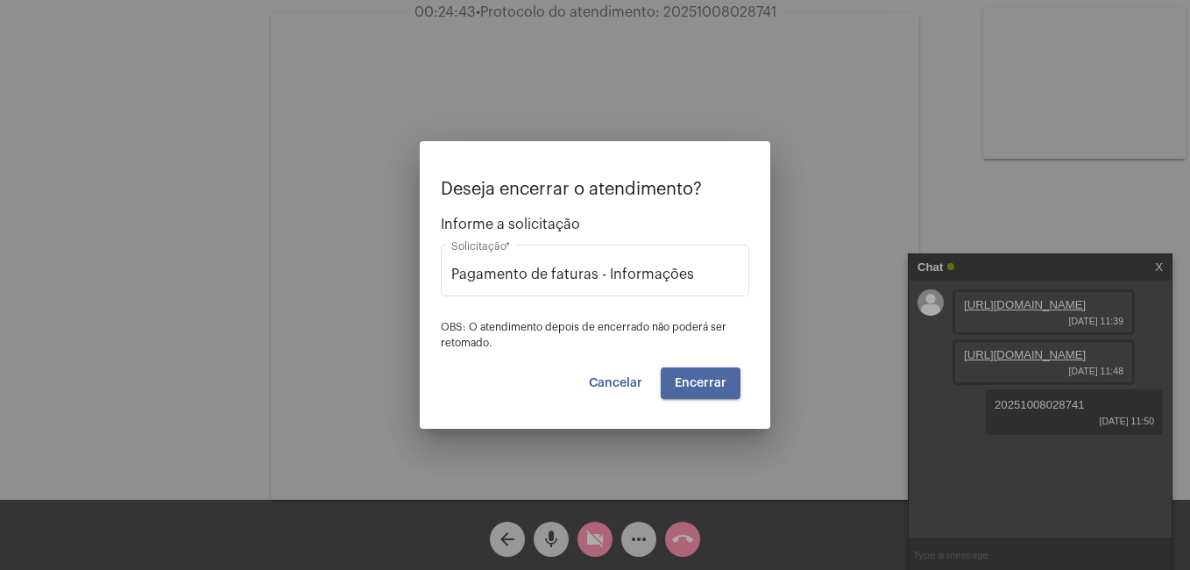
click at [723, 387] on button "Encerrar" at bounding box center [701, 383] width 80 height 32
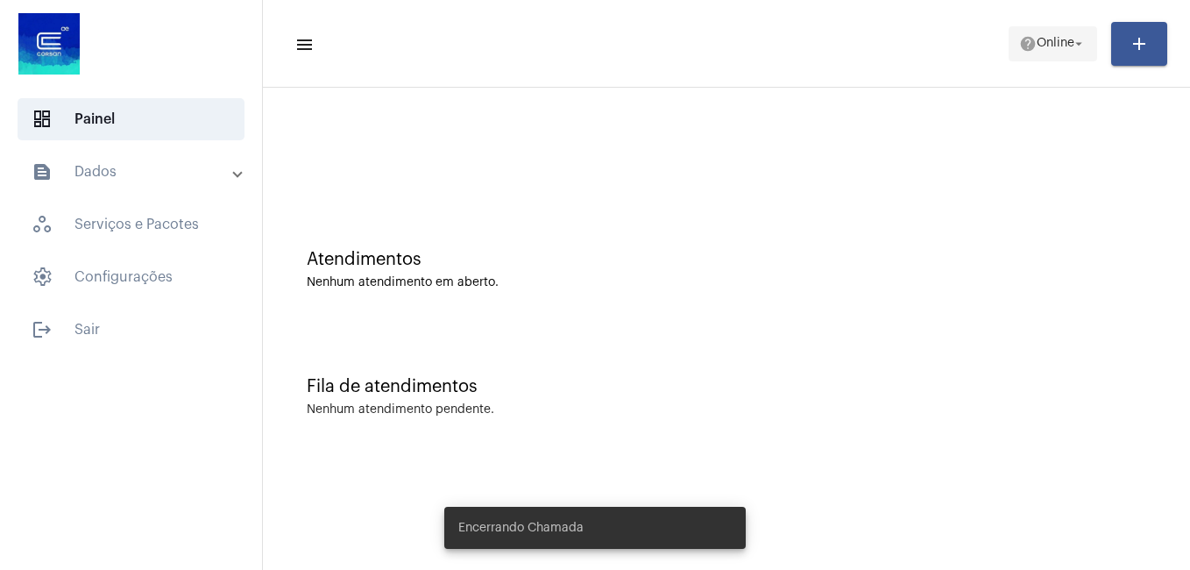
click at [1068, 43] on span "Online" at bounding box center [1056, 44] width 38 height 12
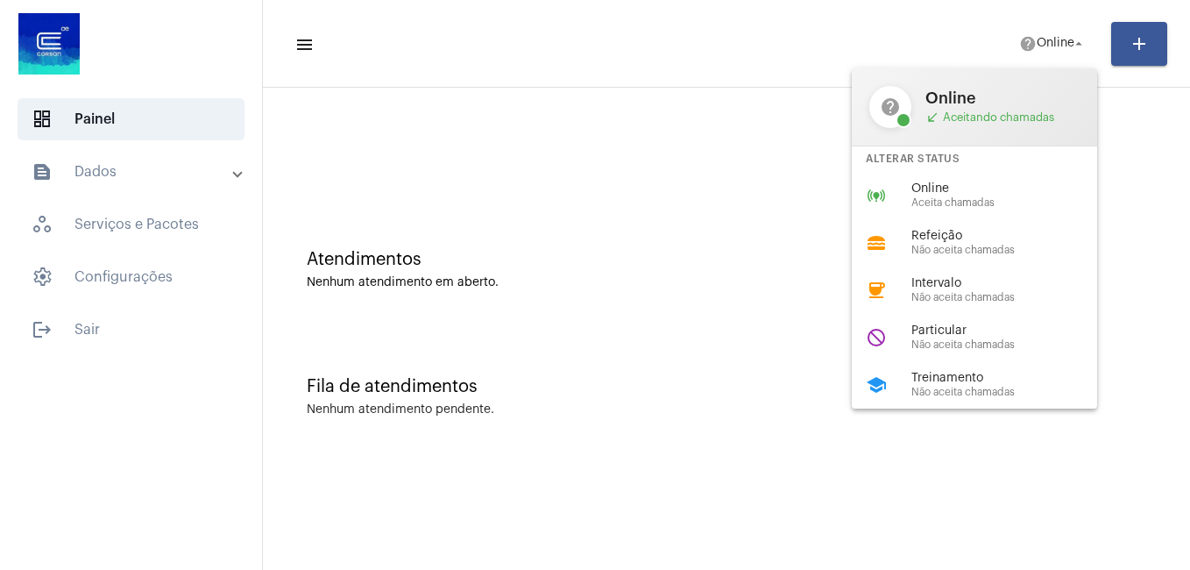
click at [951, 333] on span "Particular" at bounding box center [1011, 330] width 200 height 13
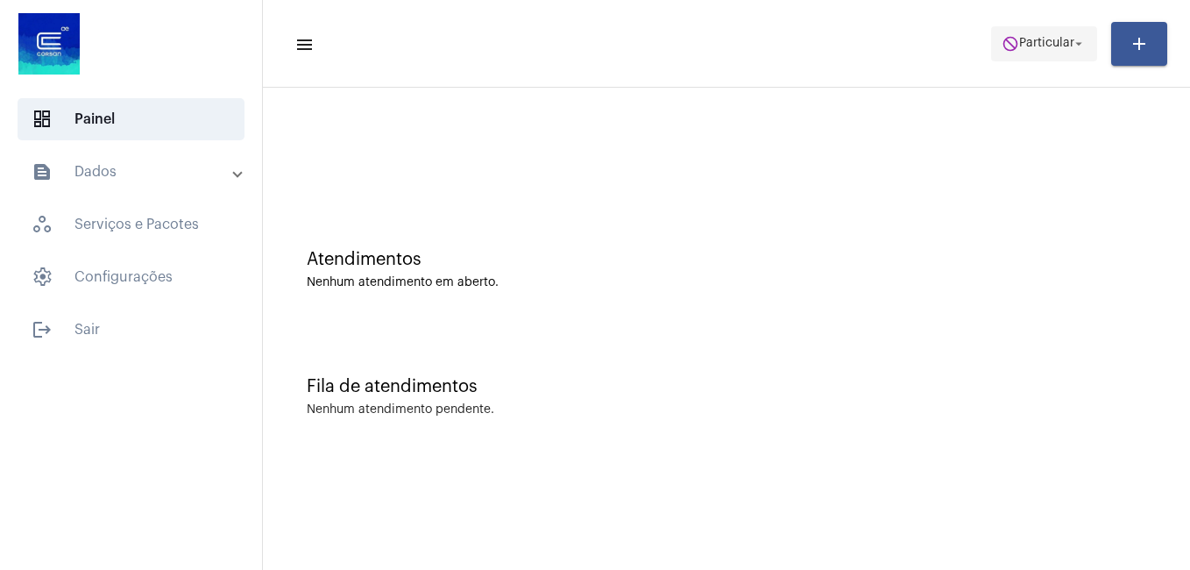
click at [1022, 51] on span "do_not_disturb Particular arrow_drop_down" at bounding box center [1044, 43] width 85 height 32
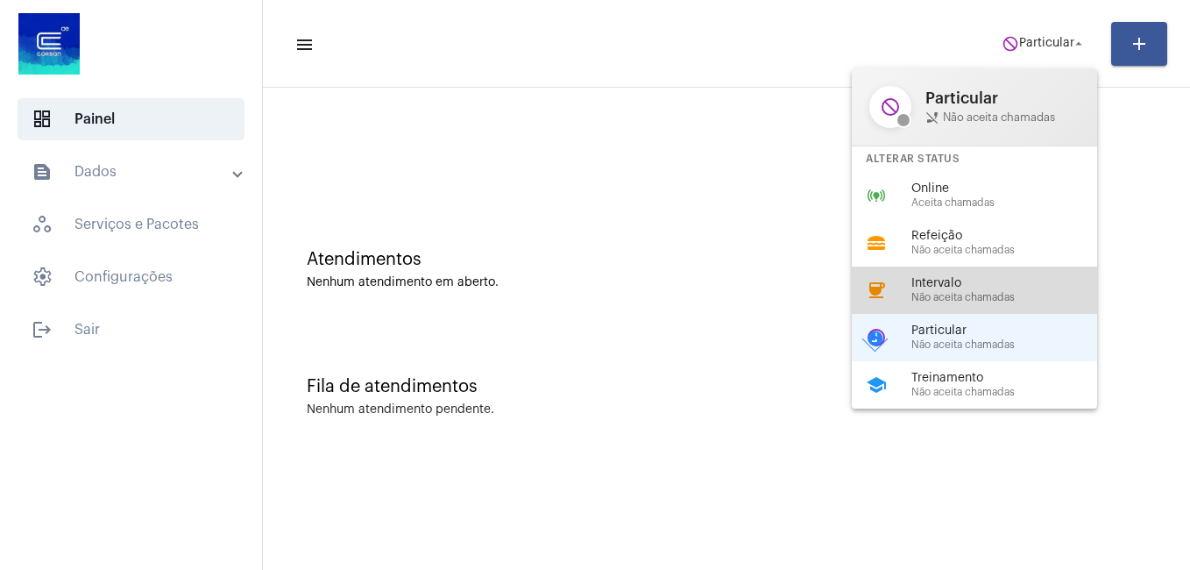
click at [980, 295] on span "Não aceita chamadas" at bounding box center [1011, 297] width 200 height 11
